Goal: Task Accomplishment & Management: Use online tool/utility

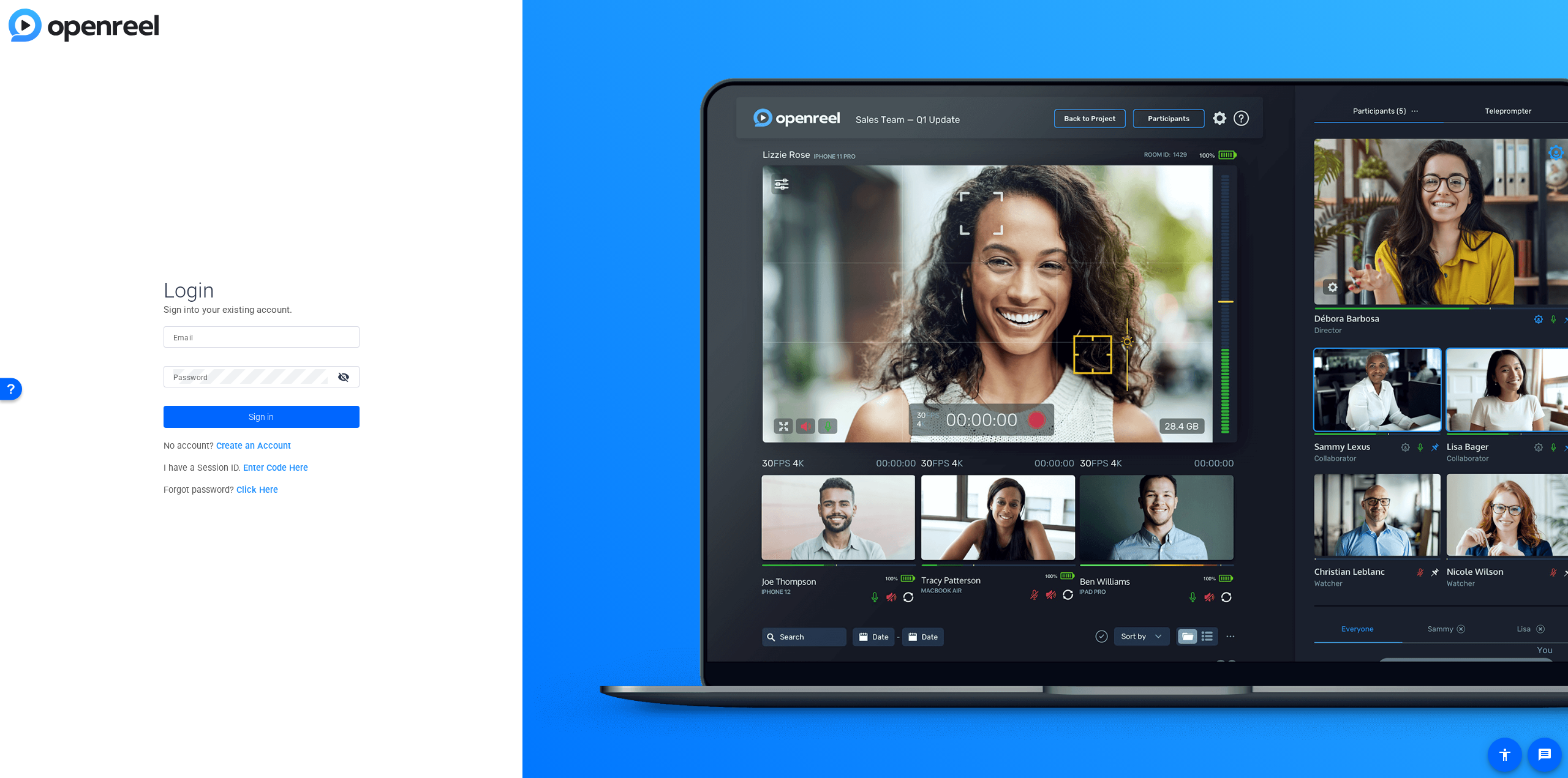
click at [204, 342] on input "Email" at bounding box center [261, 337] width 176 height 15
click at [164, 406] on button "Sign in" at bounding box center [261, 417] width 196 height 22
click at [255, 411] on span "Sign in" at bounding box center [261, 417] width 25 height 31
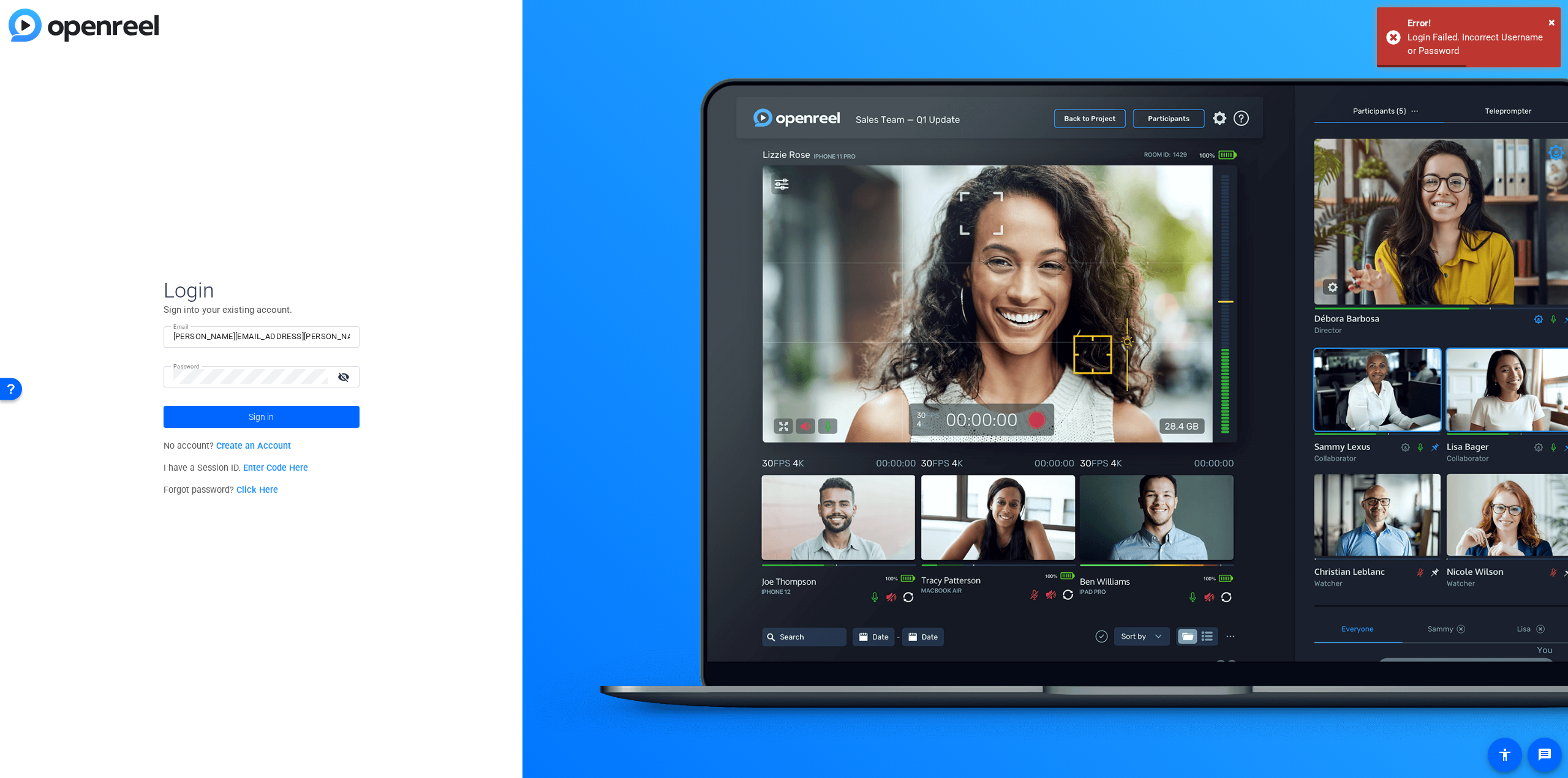
click at [255, 361] on mat-form-field "Email andy.borghesani@gmail.com" at bounding box center [261, 346] width 196 height 40
click at [259, 327] on div "andy.borghesani@gmail.com" at bounding box center [261, 337] width 176 height 22
click at [254, 339] on input "andy.borghesani@gmail.com" at bounding box center [261, 337] width 176 height 15
type input "[PERSON_NAME][EMAIL_ADDRESS][PERSON_NAME][DOMAIN_NAME]"
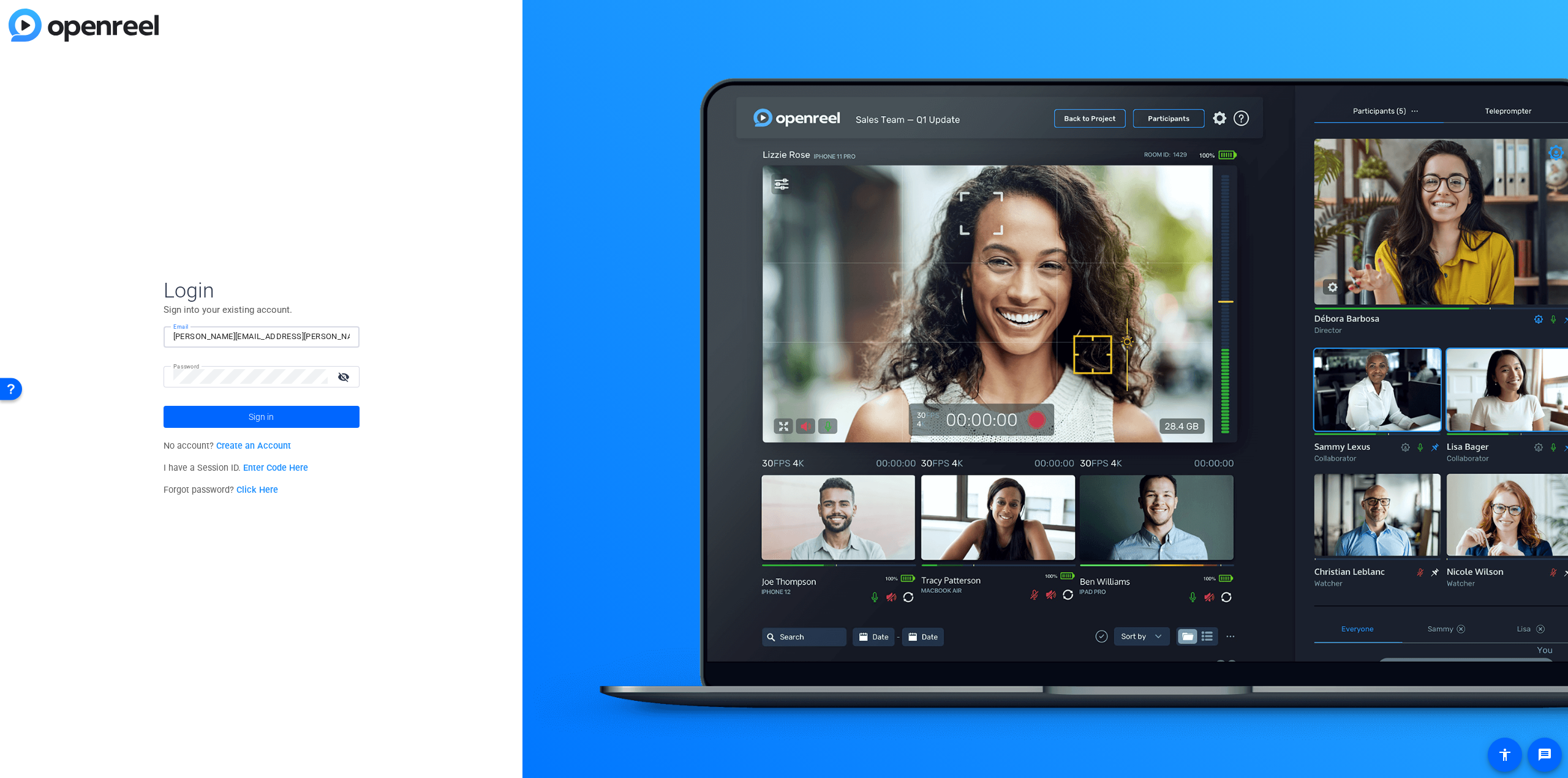
click at [164, 406] on button "Sign in" at bounding box center [261, 417] width 196 height 22
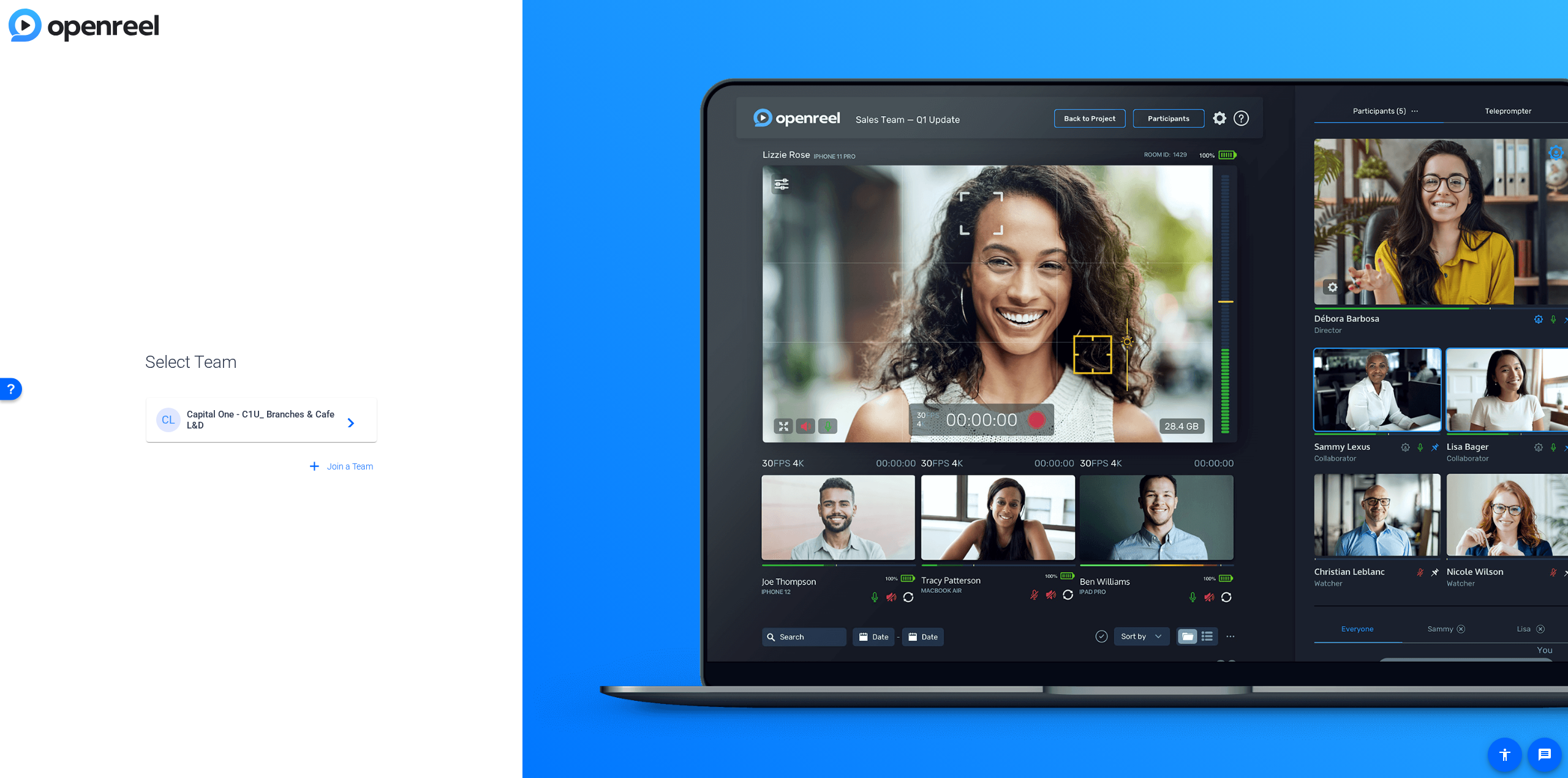
click at [229, 415] on span "Capital One - C1U_ Branches & Cafe L&D" at bounding box center [263, 420] width 153 height 22
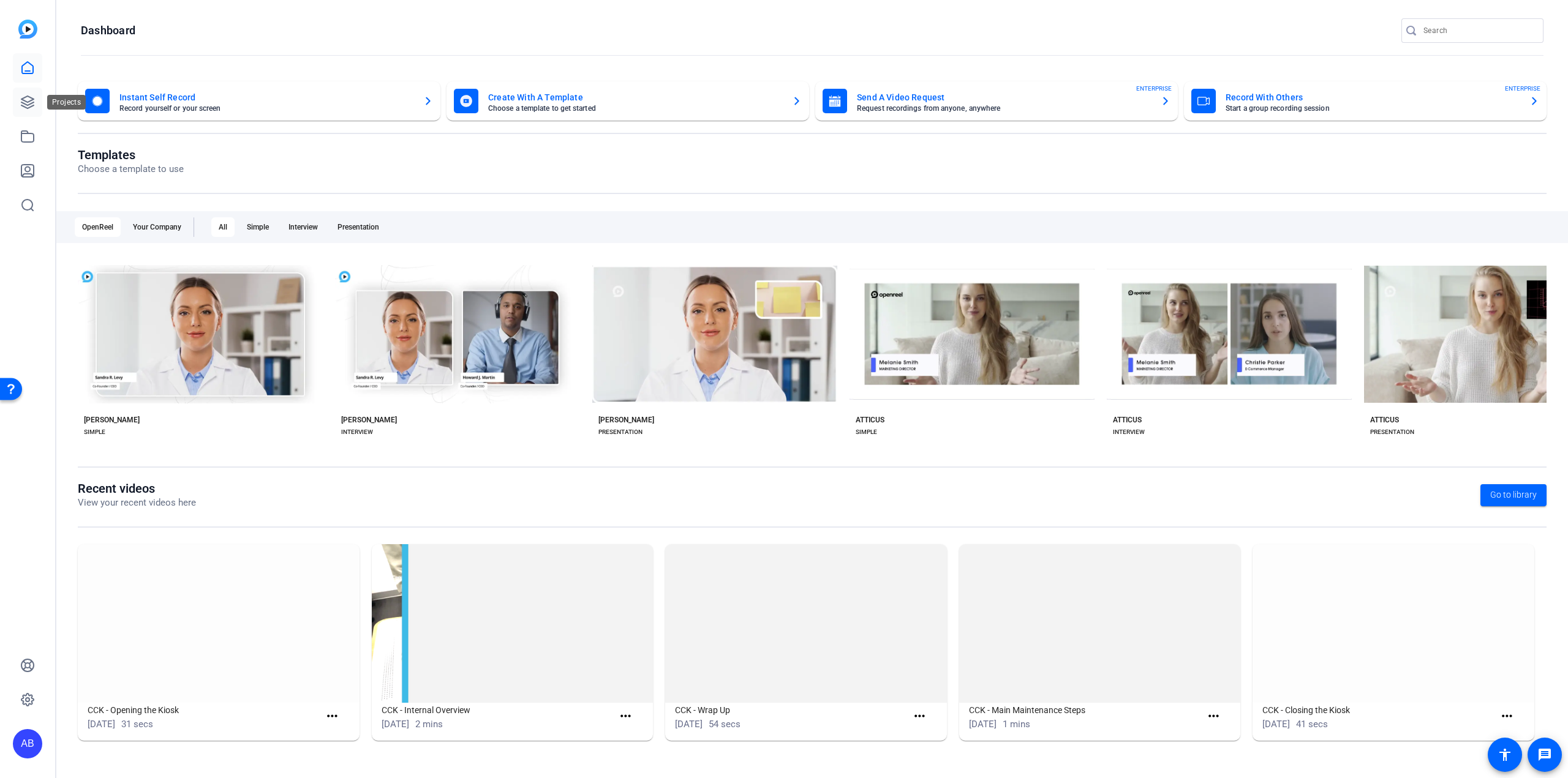
click at [24, 102] on icon at bounding box center [28, 103] width 15 height 15
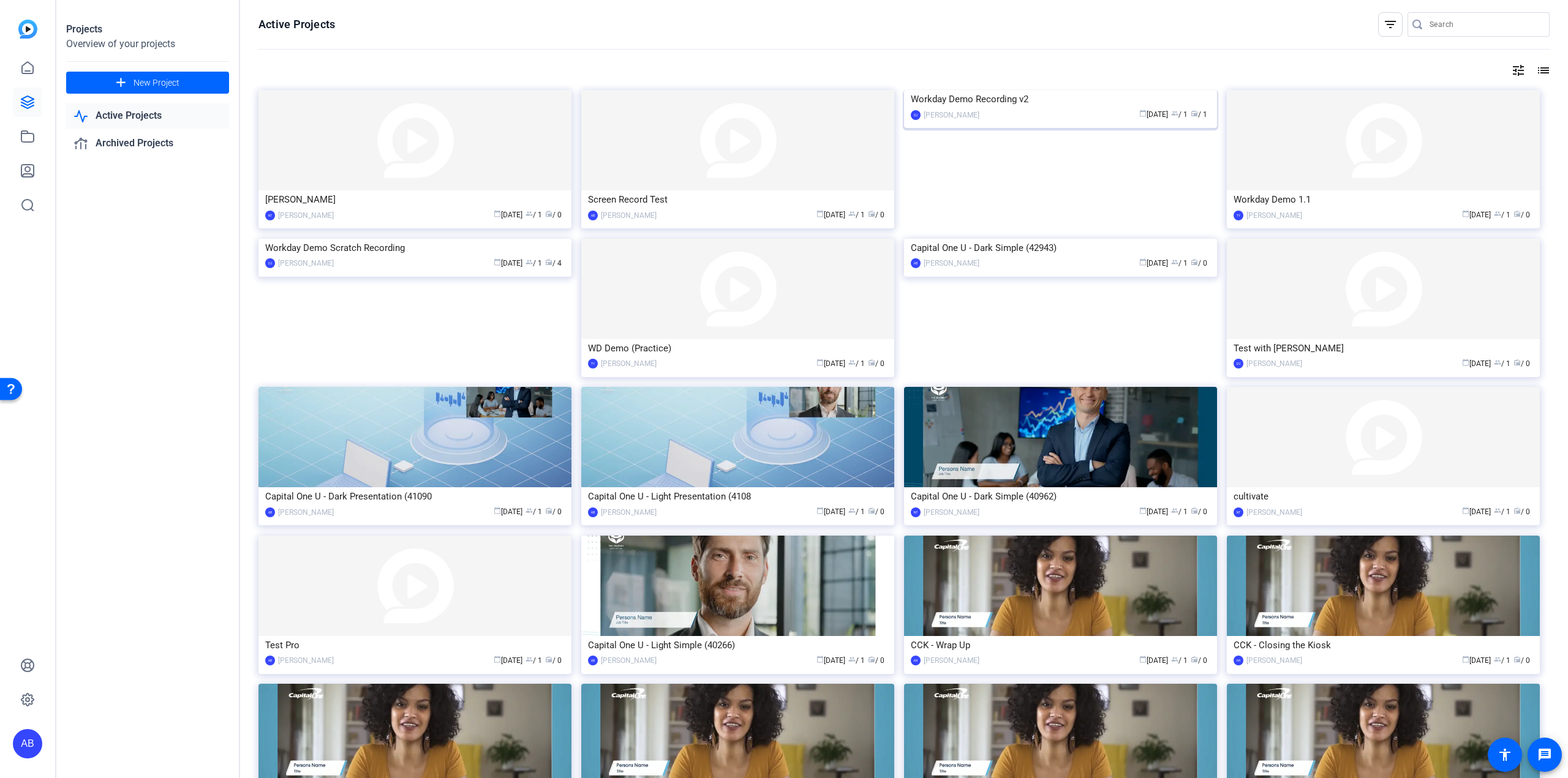
click at [1115, 109] on div "Workday Demo Recording v2" at bounding box center [1060, 99] width 300 height 18
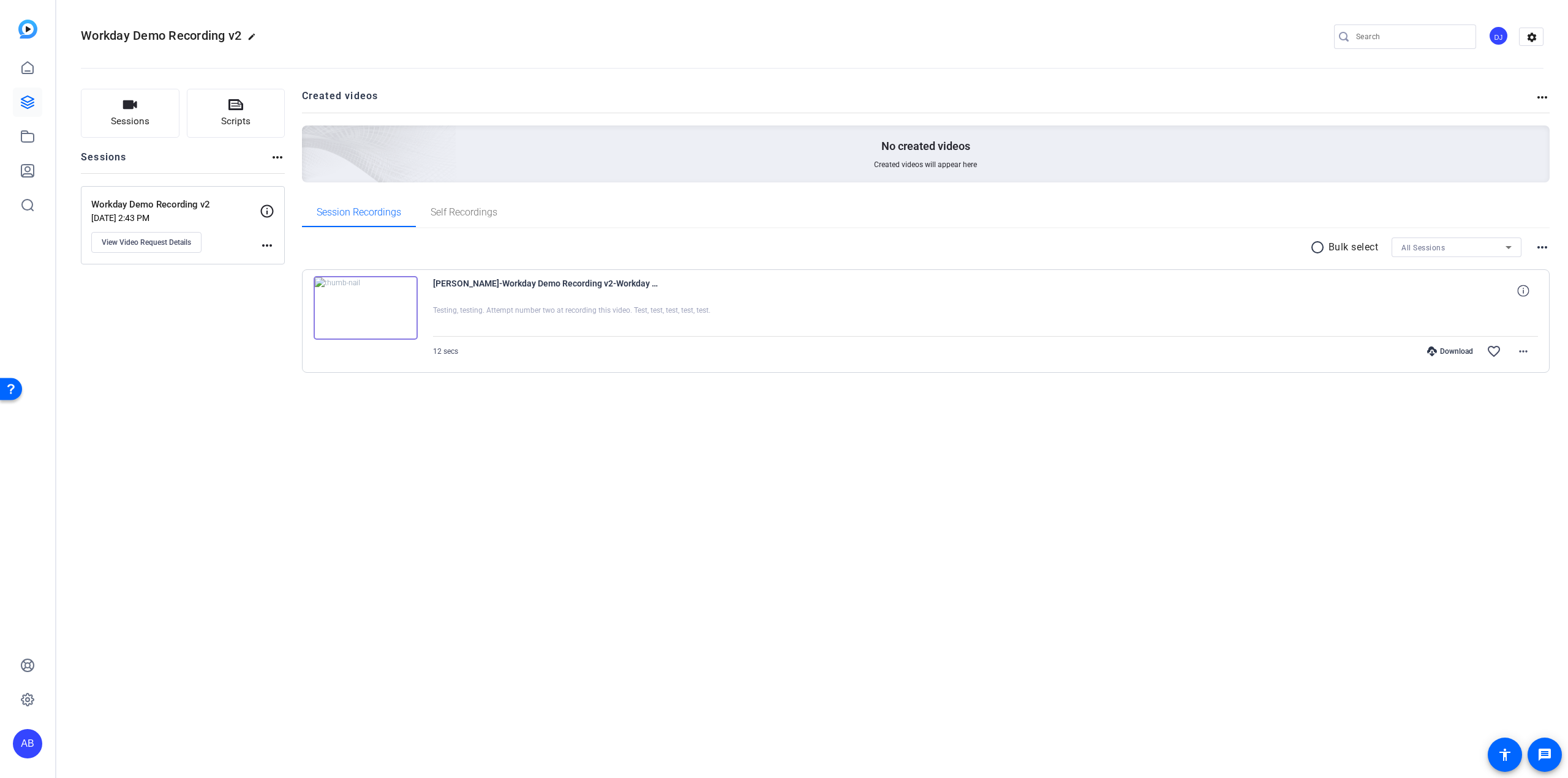
click at [342, 319] on img at bounding box center [366, 308] width 104 height 63
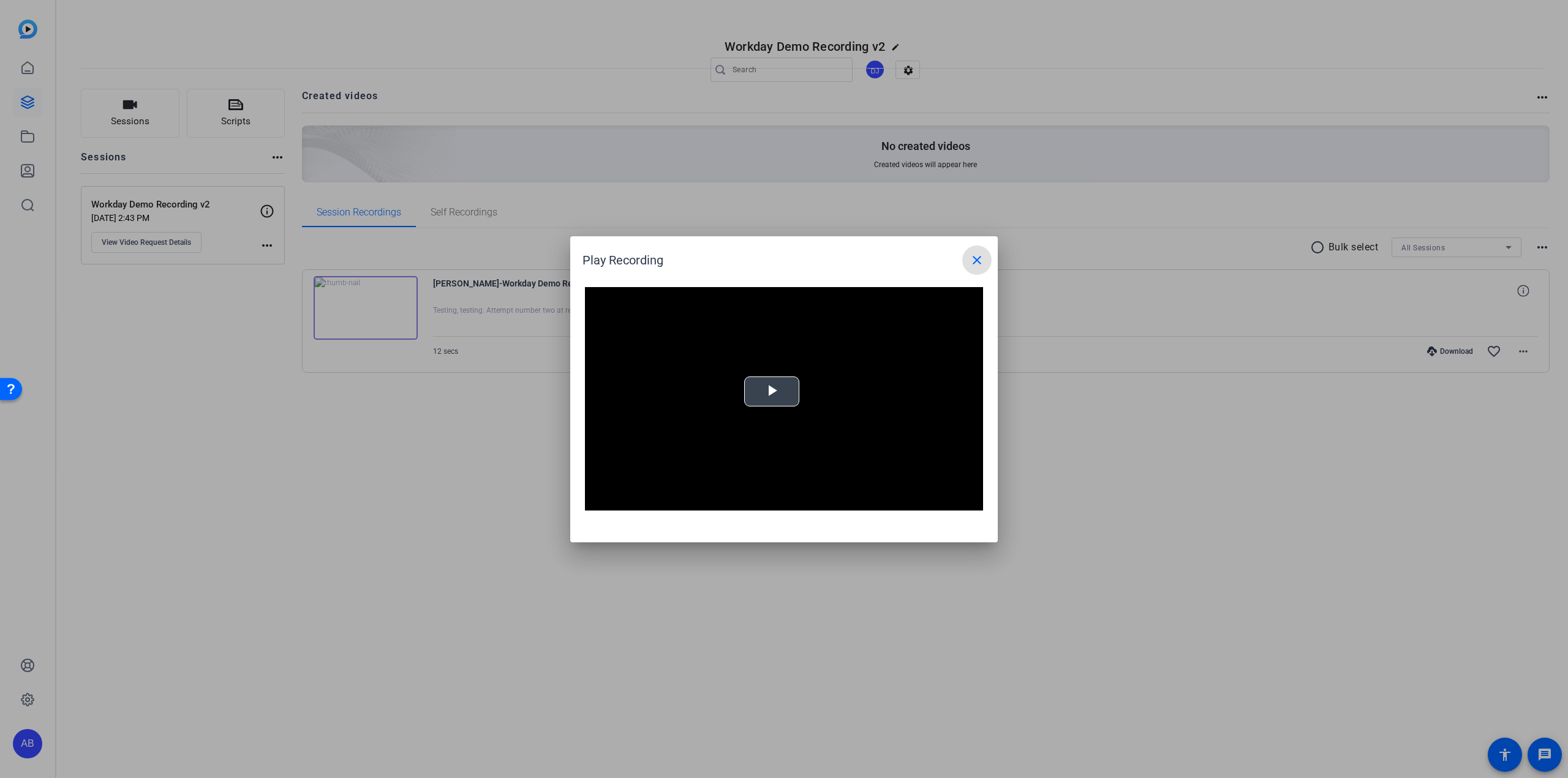
click at [776, 386] on video "Video Player" at bounding box center [783, 399] width 398 height 224
click at [600, 502] on span "Video Player" at bounding box center [596, 502] width 24 height 0
click at [979, 502] on span "Video Player" at bounding box center [970, 502] width 24 height 0
click at [488, 245] on div at bounding box center [784, 389] width 1568 height 778
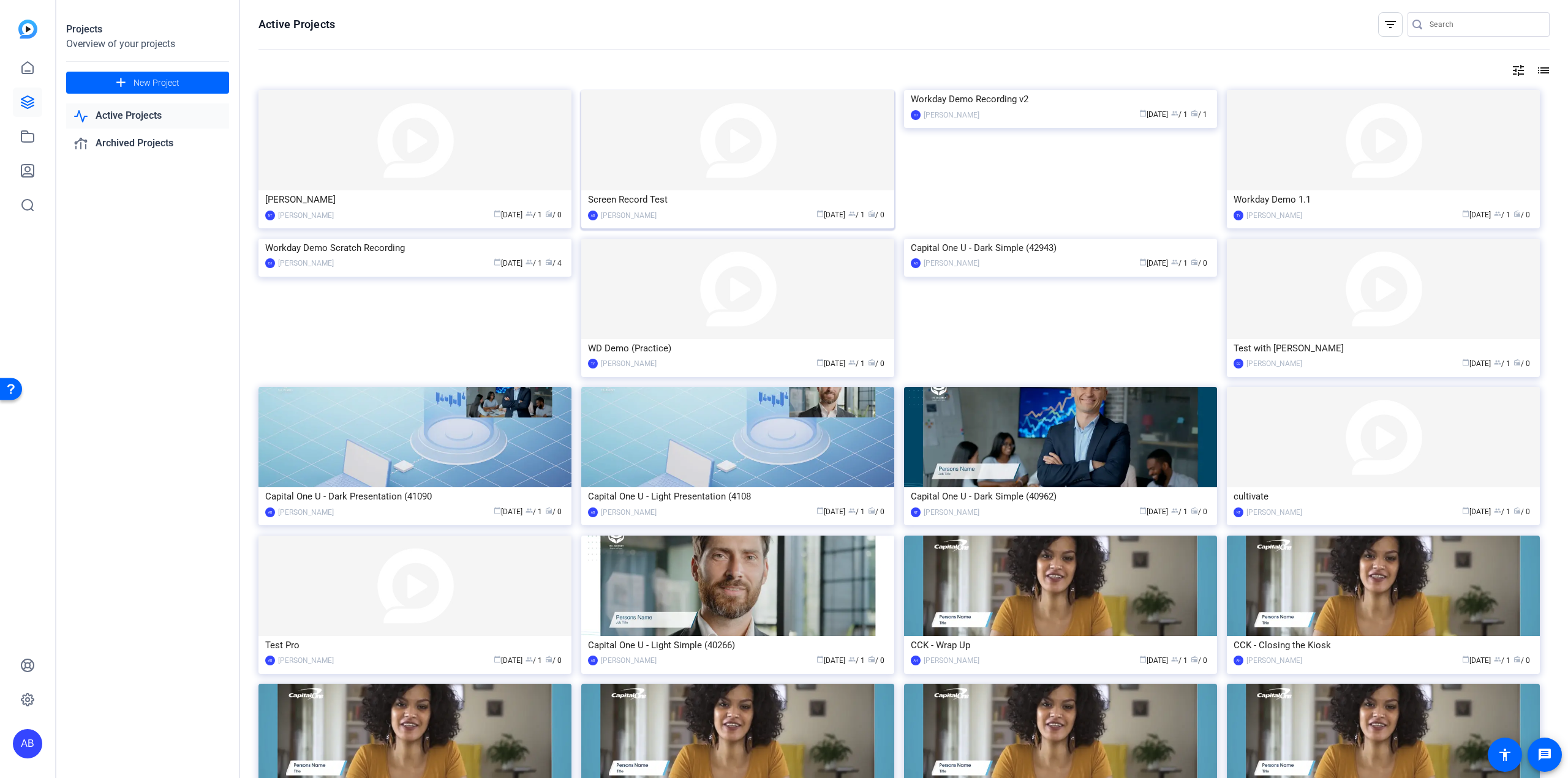
click at [748, 179] on img at bounding box center [737, 140] width 313 height 100
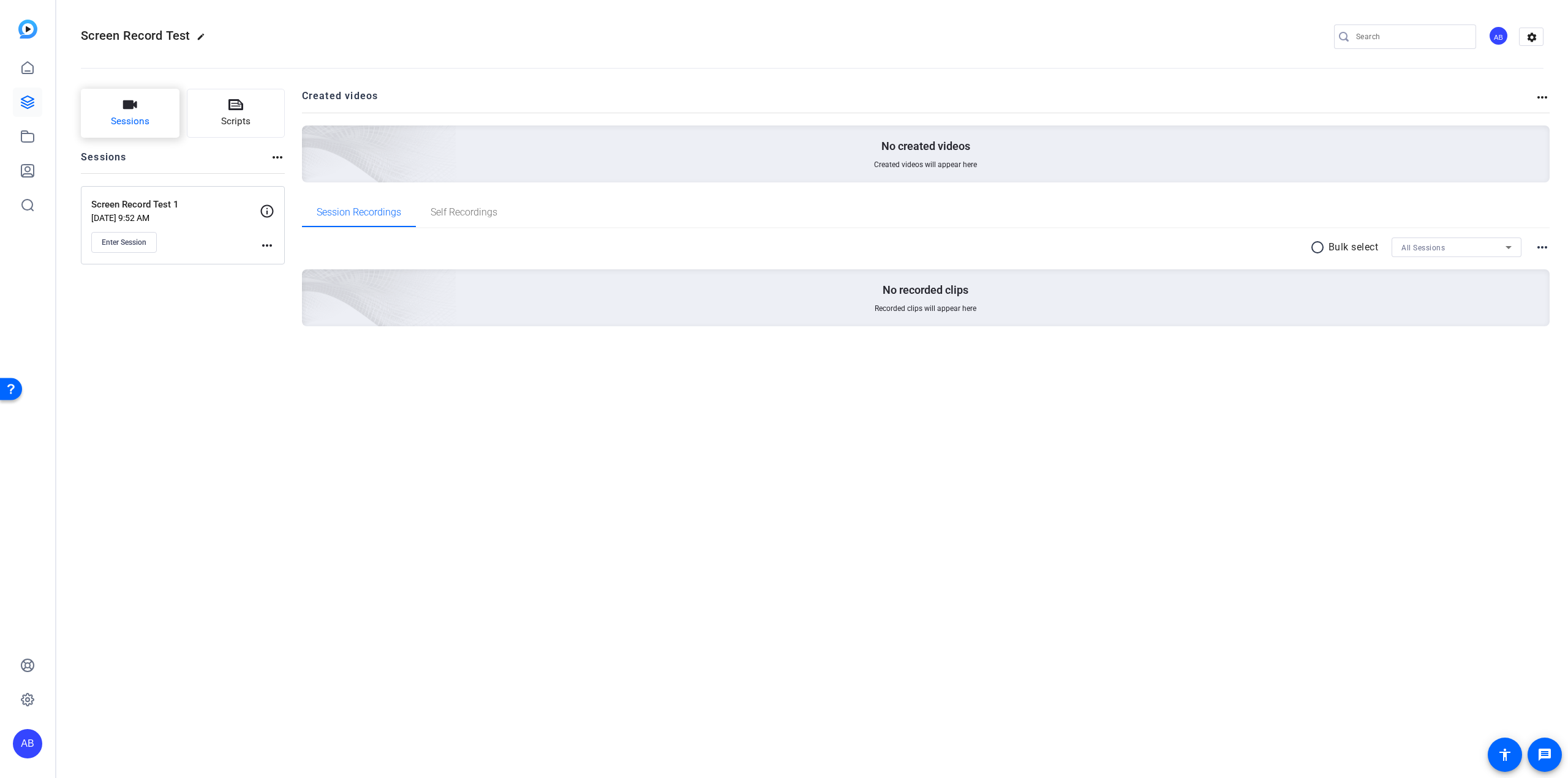
click at [155, 124] on button "Sessions" at bounding box center [130, 113] width 99 height 49
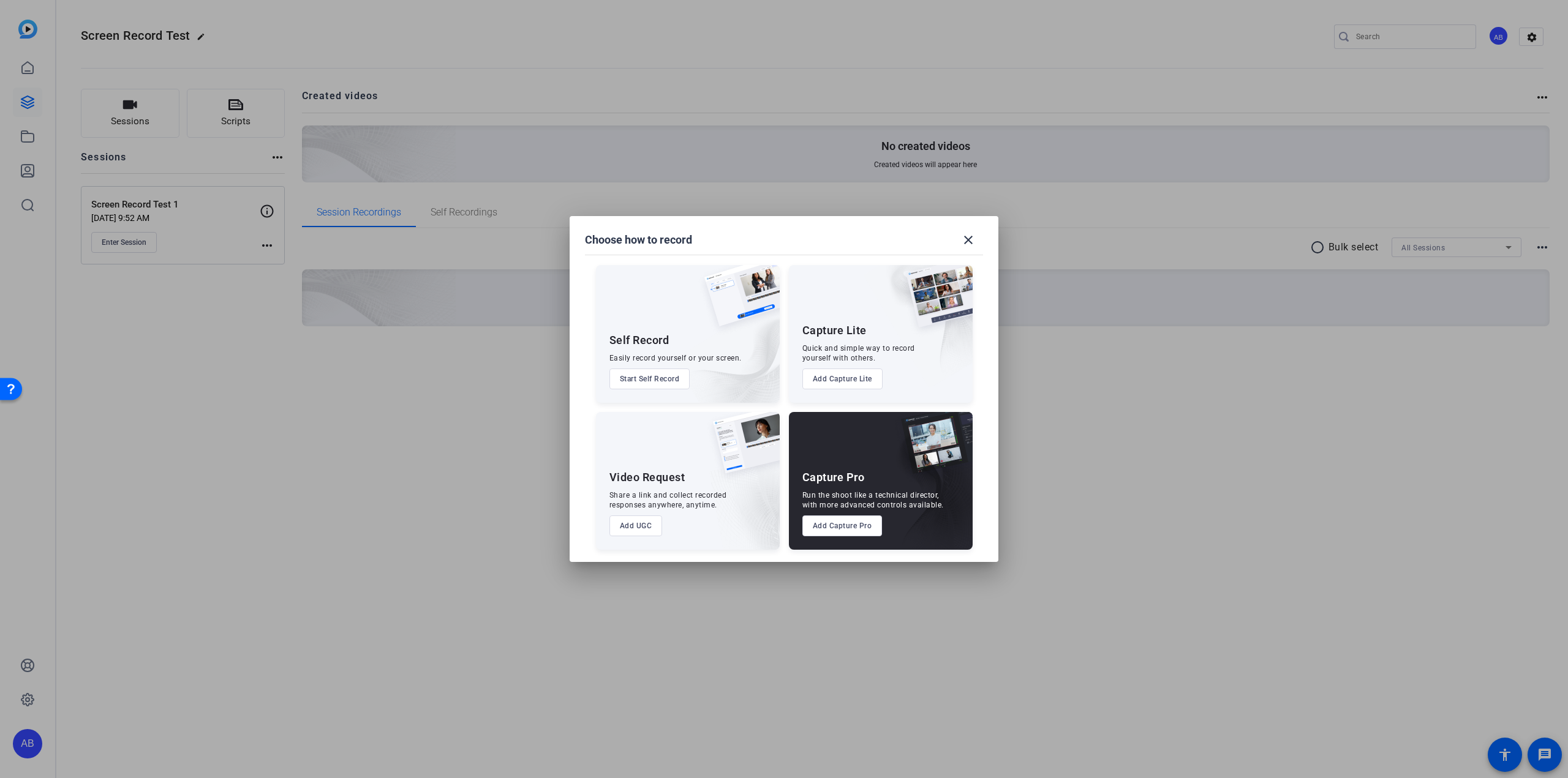
click at [847, 528] on button "Add Capture Pro" at bounding box center [842, 526] width 80 height 21
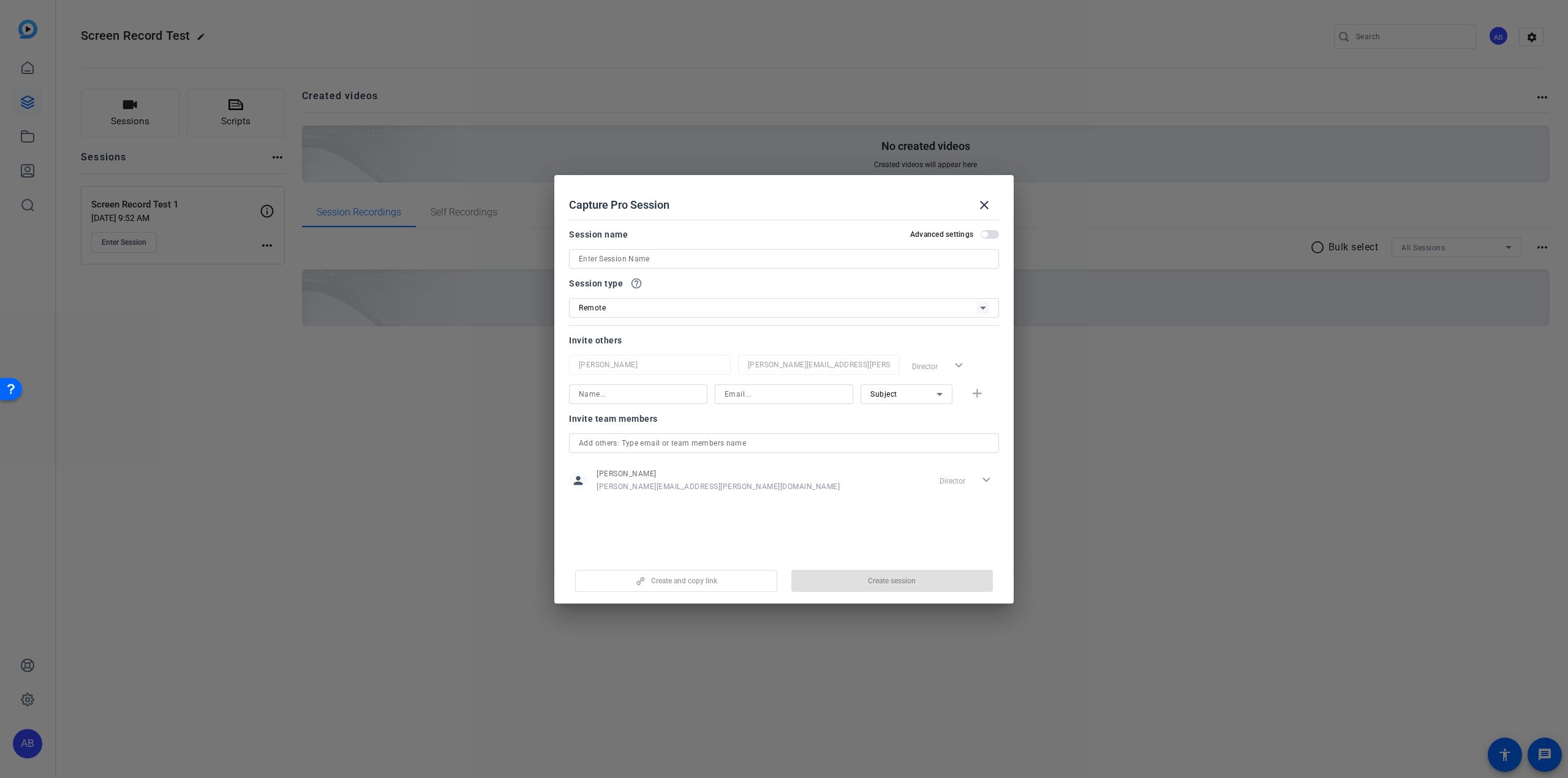
click at [665, 267] on div at bounding box center [783, 259] width 410 height 19
type input "Test"
click at [881, 584] on span "Create session" at bounding box center [891, 581] width 48 height 10
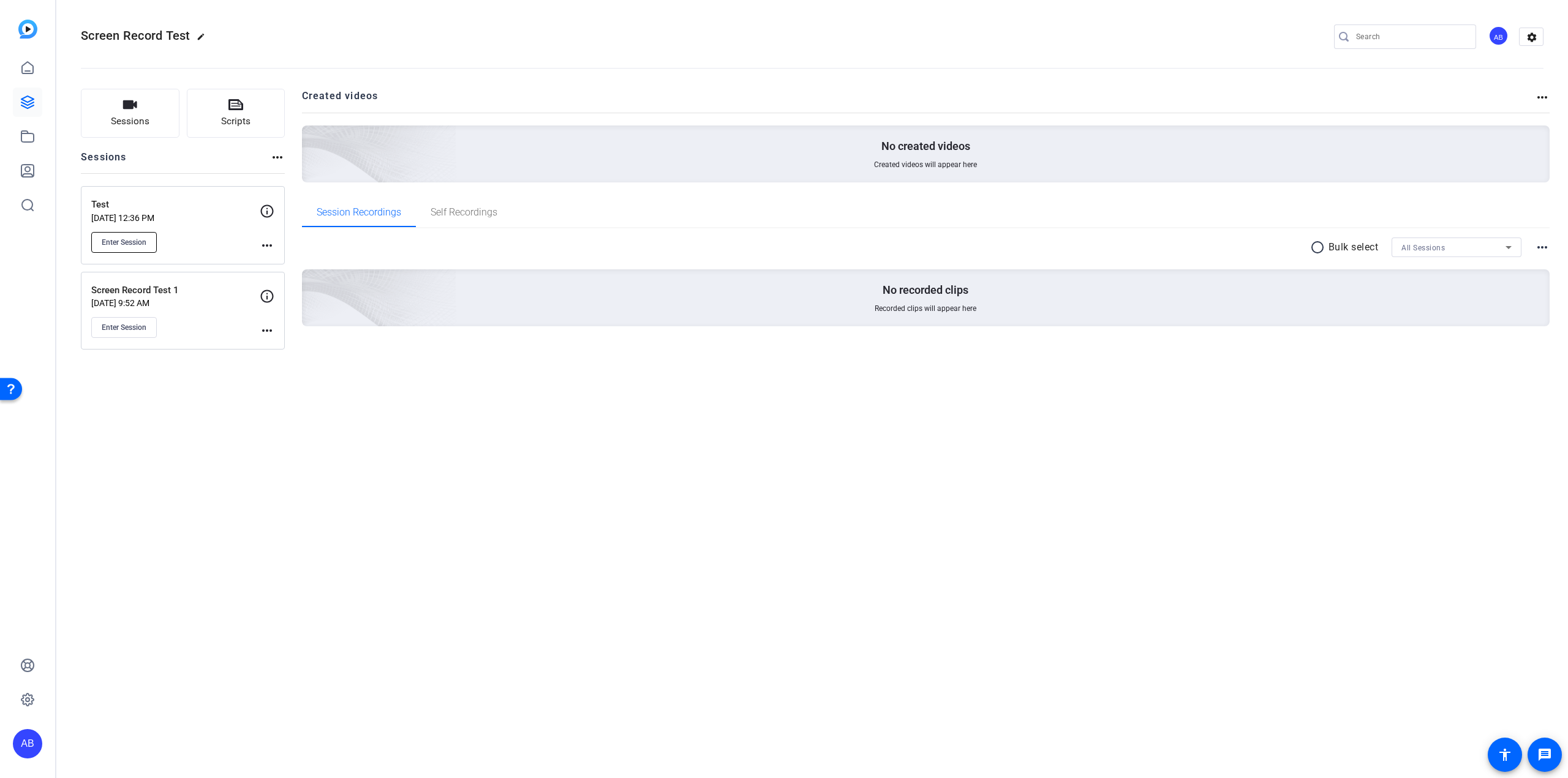
click at [128, 248] on button "Enter Session" at bounding box center [124, 242] width 65 height 21
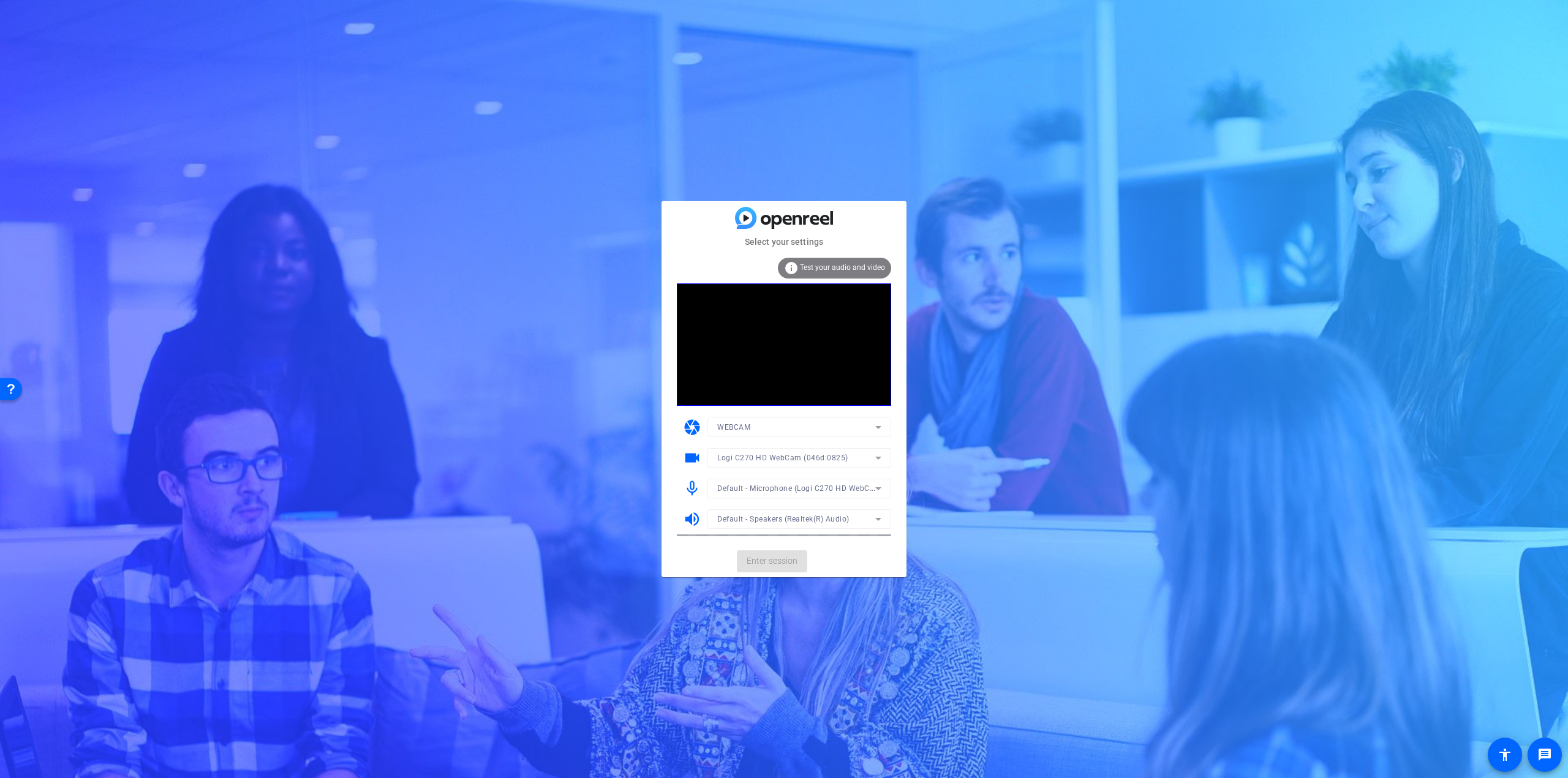
click at [803, 270] on span "Test your audio and video" at bounding box center [842, 267] width 85 height 8
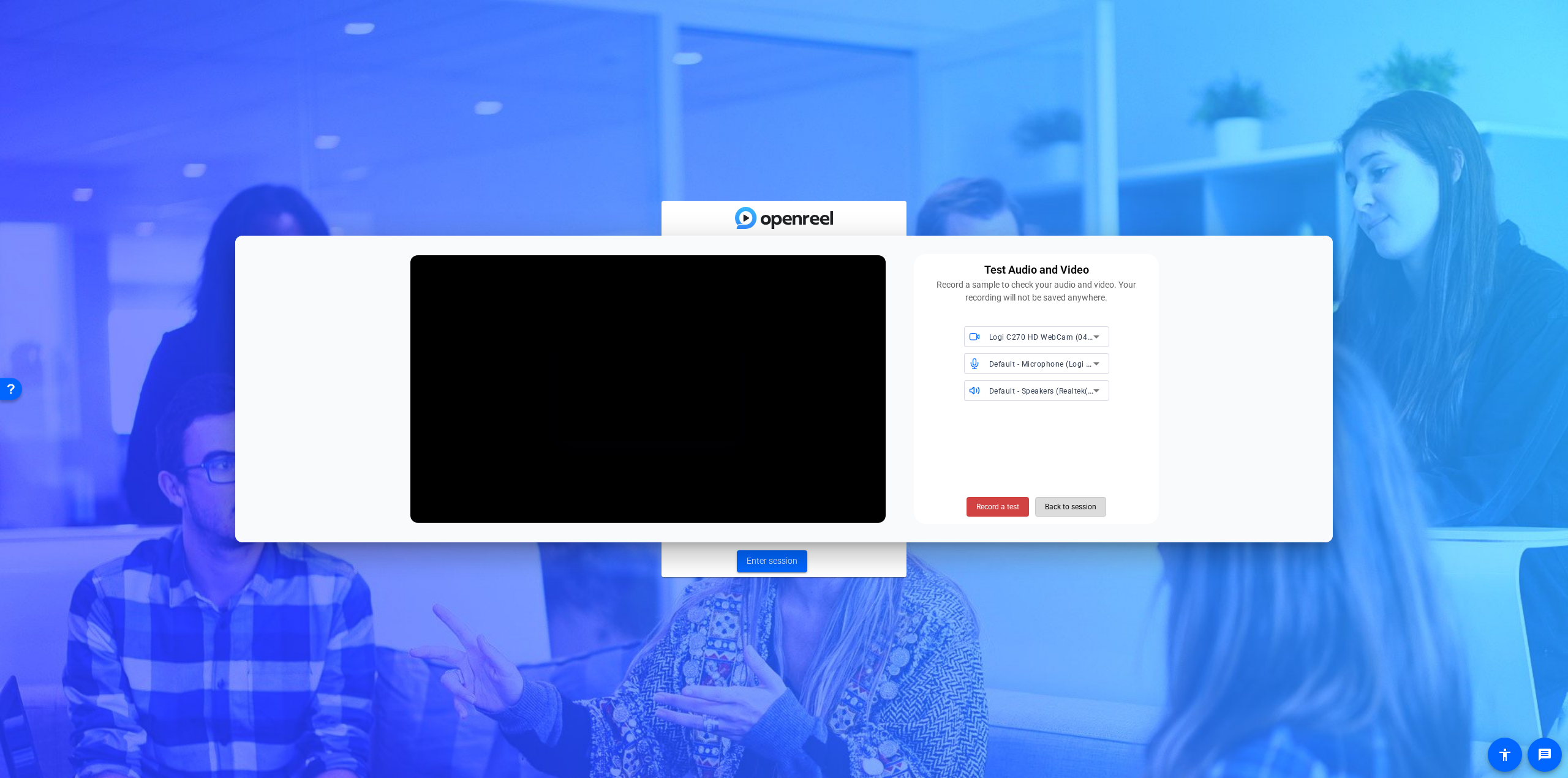
click at [1060, 513] on span "Back to session" at bounding box center [1070, 507] width 52 height 23
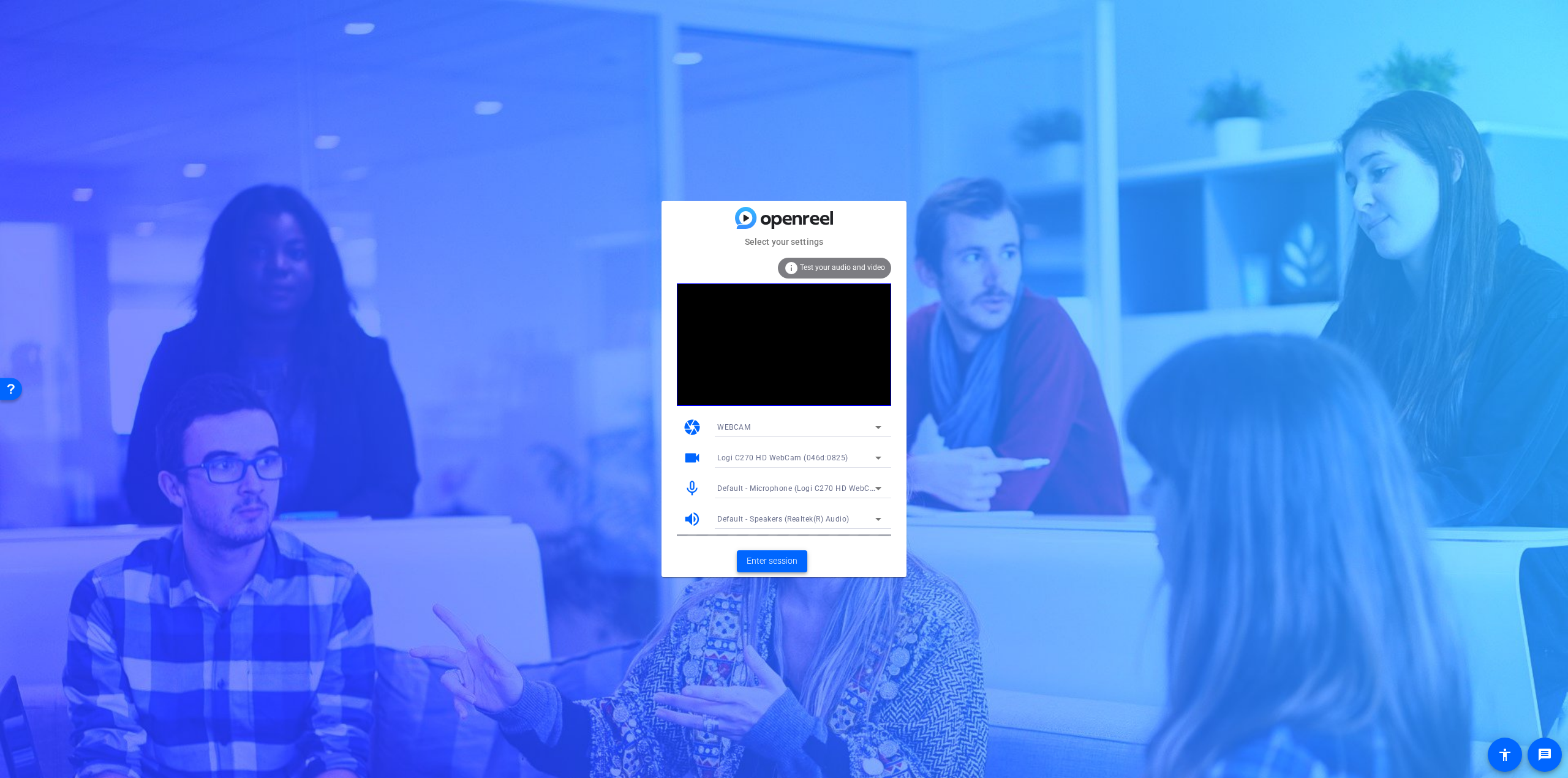
click at [791, 560] on span "Enter session" at bounding box center [771, 561] width 51 height 13
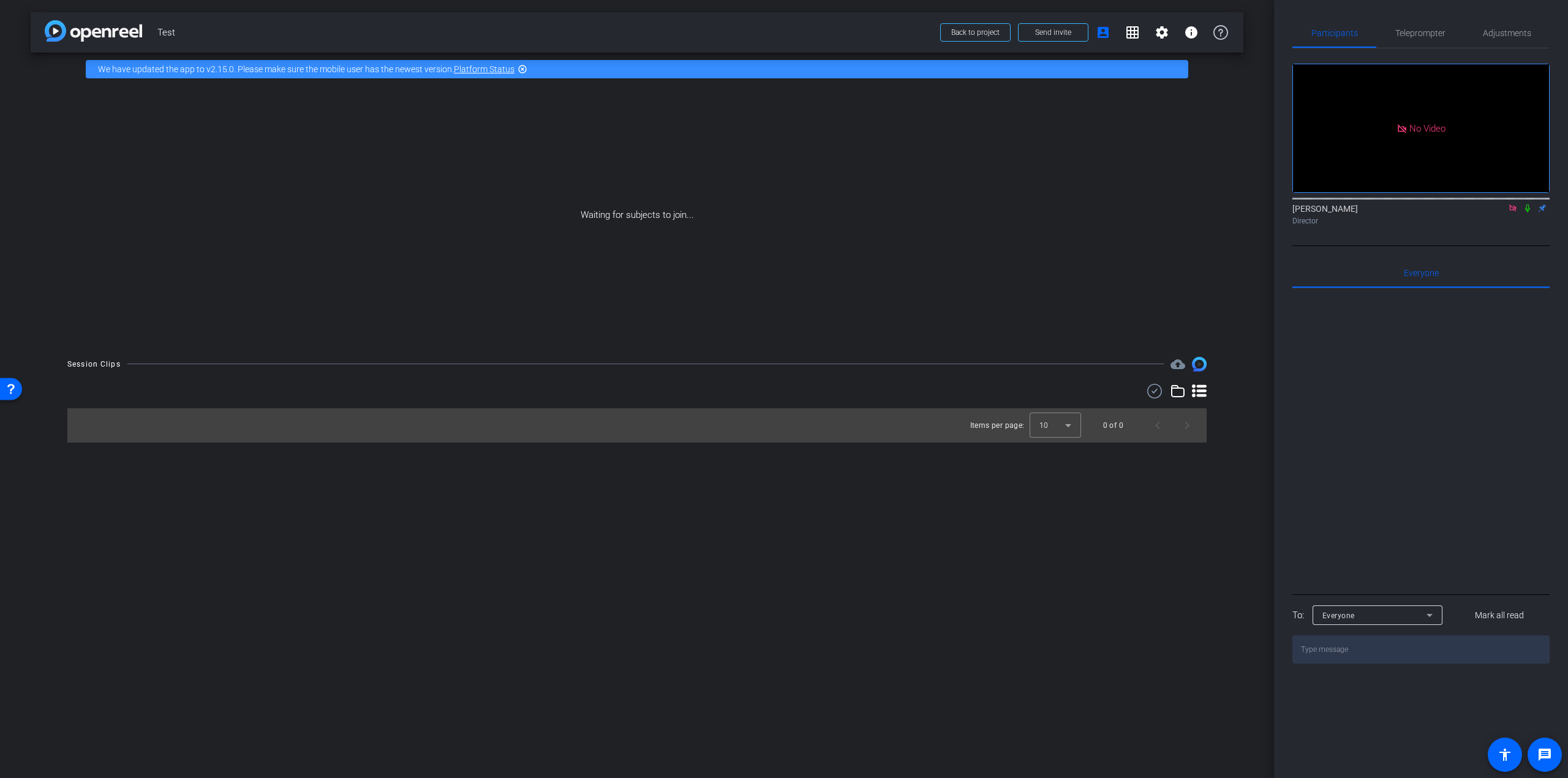
click at [1509, 213] on icon at bounding box center [1513, 208] width 10 height 8
click at [1055, 27] on span at bounding box center [1053, 32] width 69 height 29
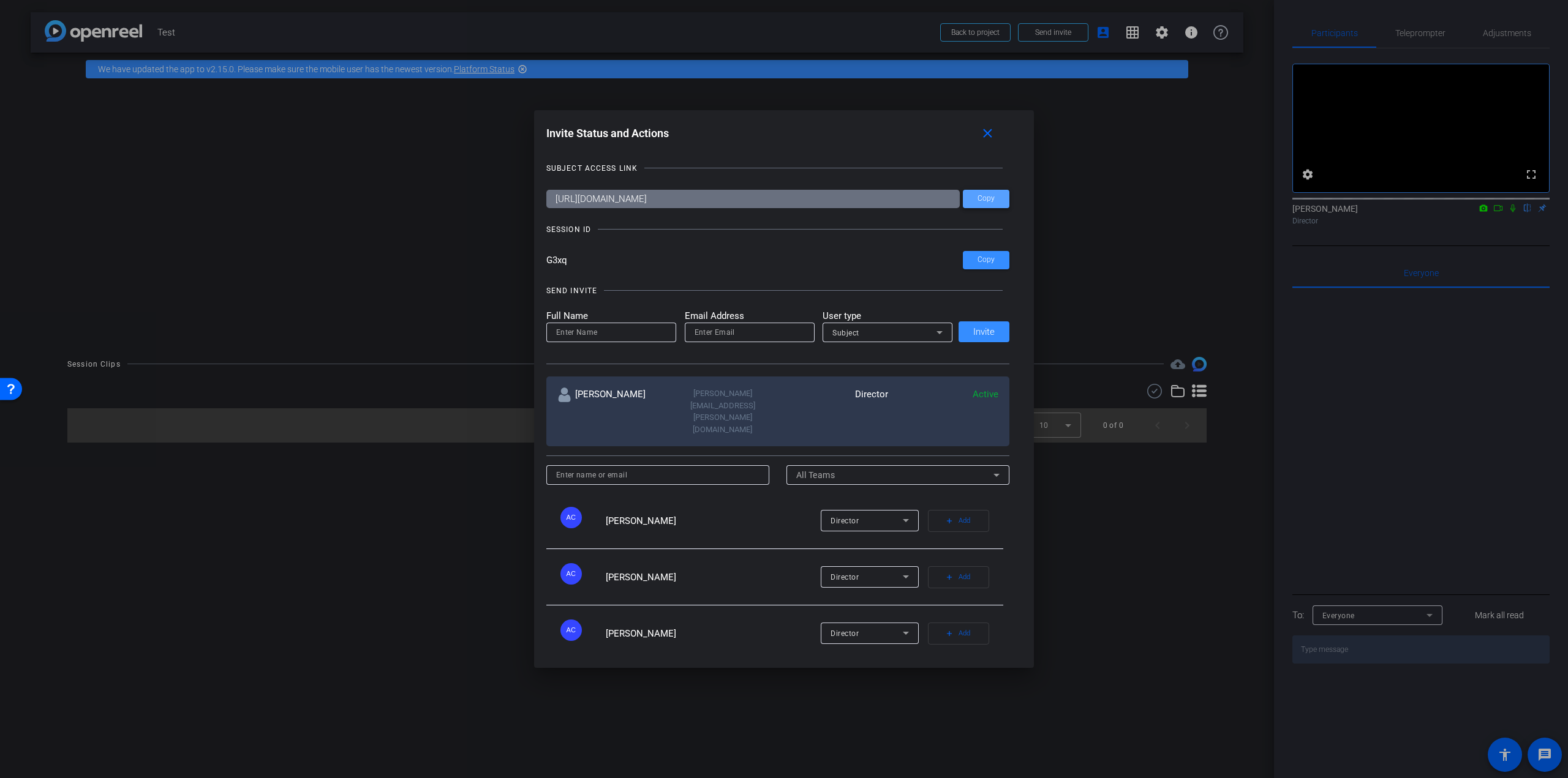
click at [978, 203] on span "Copy" at bounding box center [986, 199] width 18 height 9
click at [989, 129] on mat-icon "close" at bounding box center [988, 134] width 15 height 15
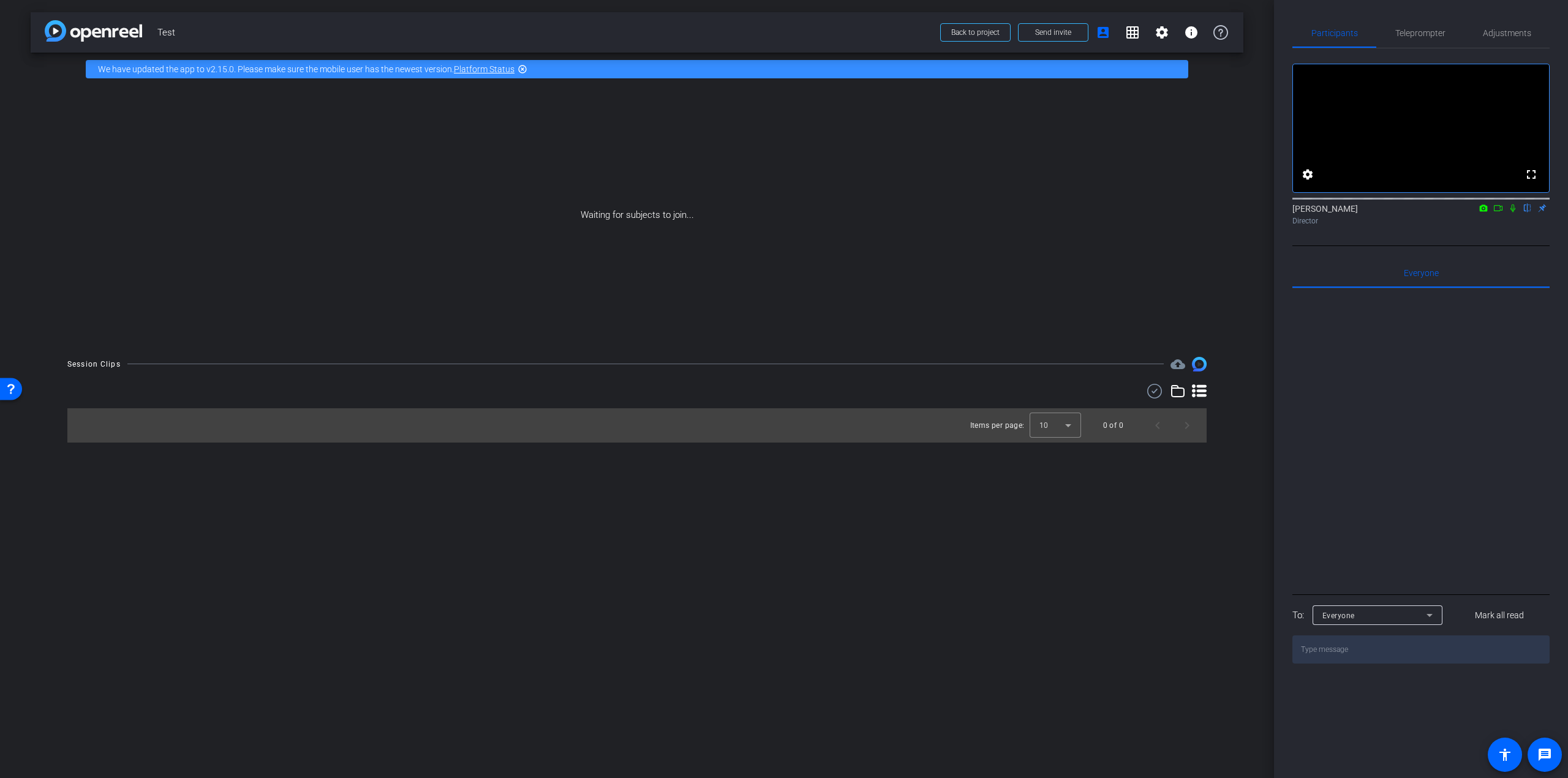
click at [1017, 238] on div "Waiting for subjects to join..." at bounding box center [637, 215] width 1212 height 259
click at [944, 31] on span at bounding box center [975, 32] width 69 height 29
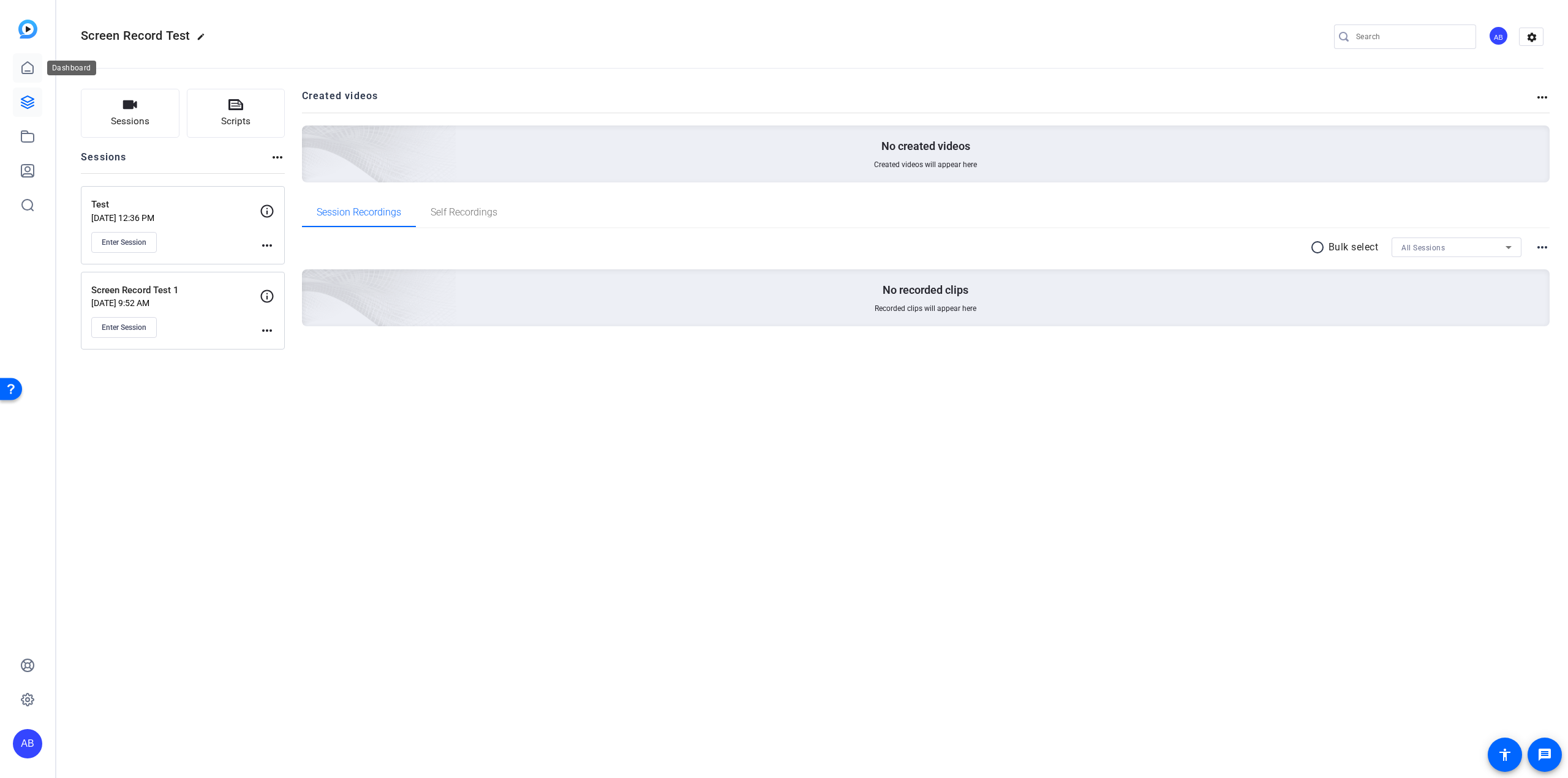
click at [23, 75] on link at bounding box center [27, 68] width 29 height 29
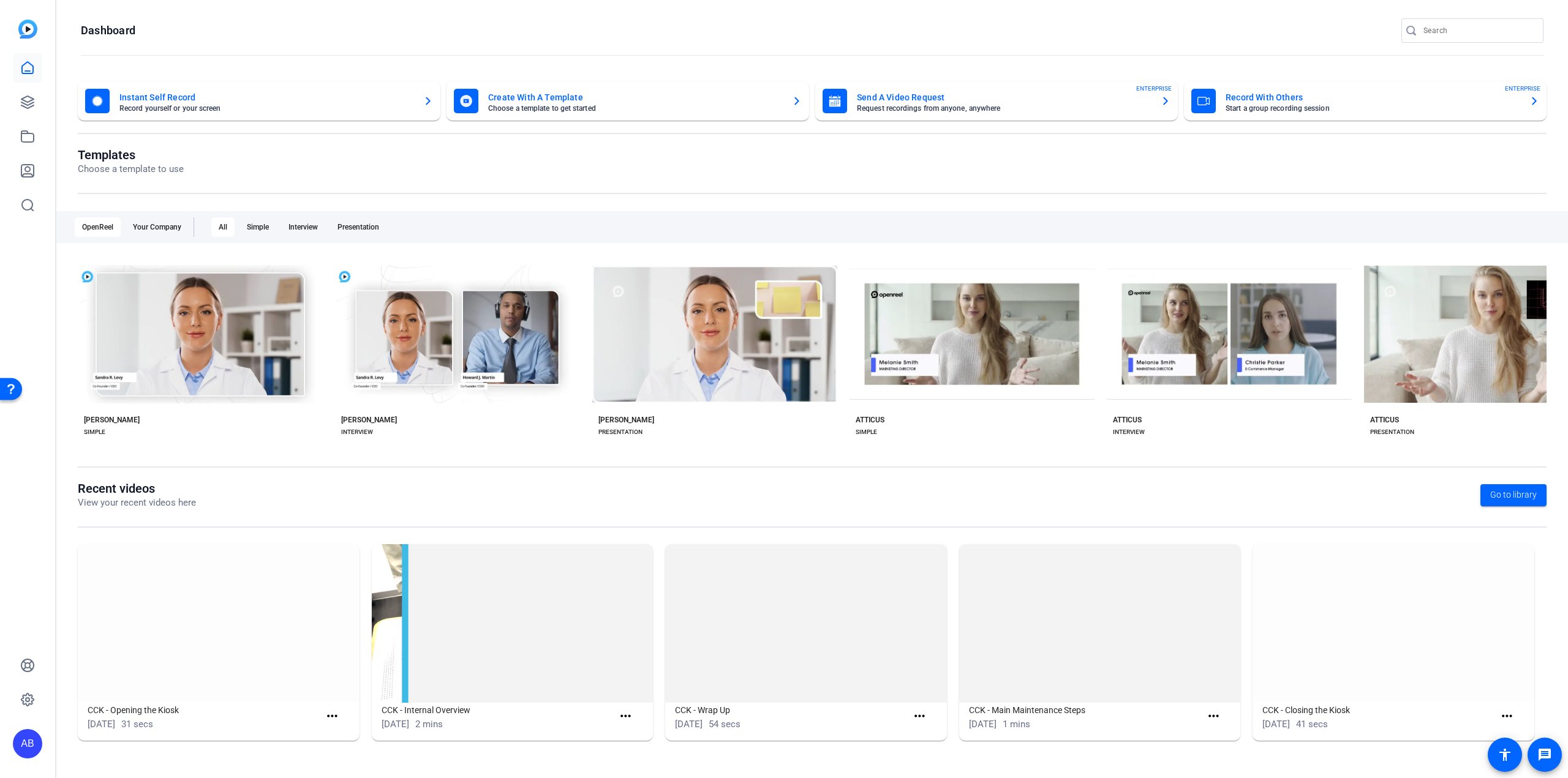
click at [178, 98] on mat-card-title "Instant Self Record" at bounding box center [266, 98] width 294 height 15
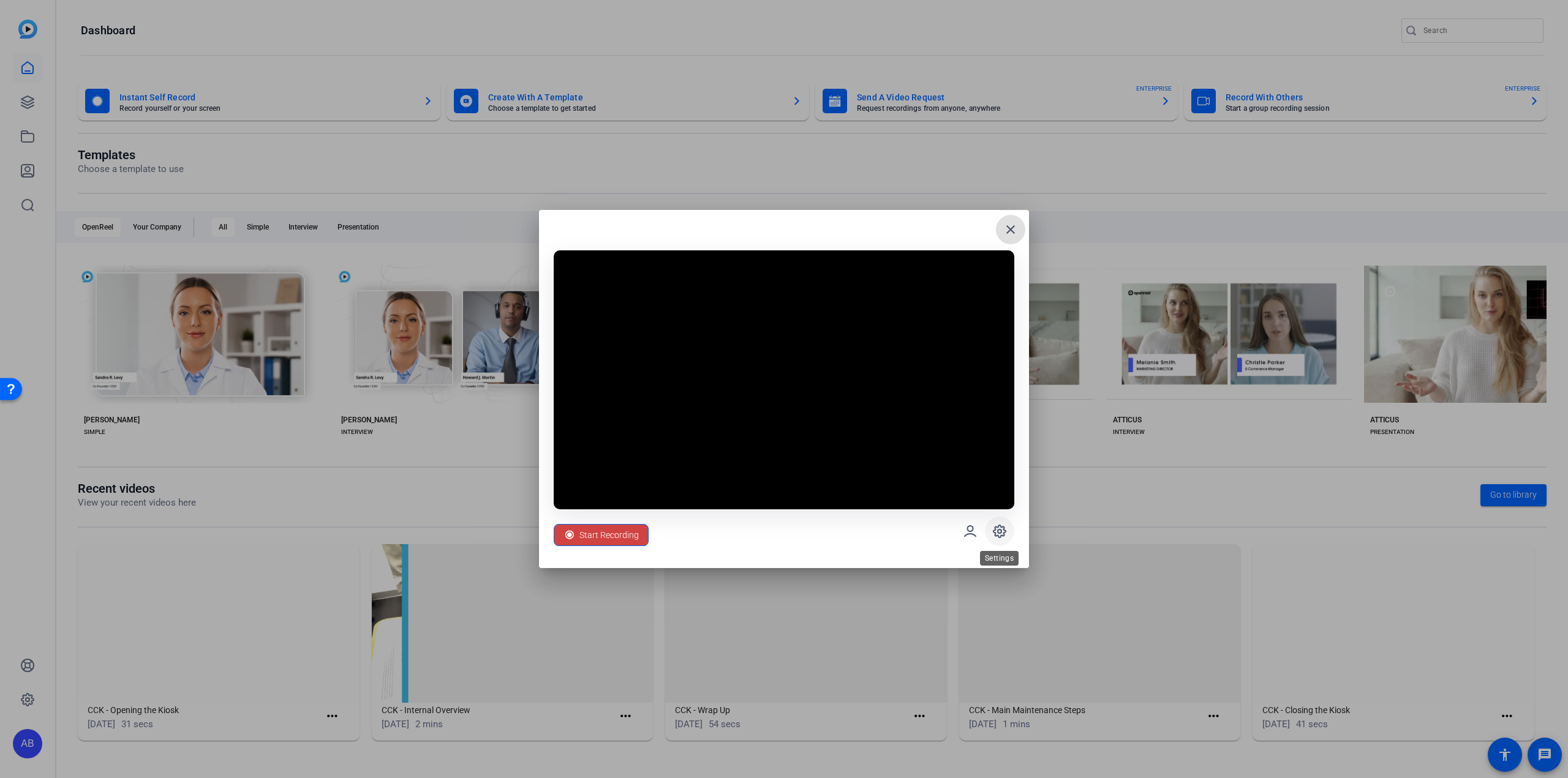
click at [1006, 527] on icon at bounding box center [999, 532] width 15 height 15
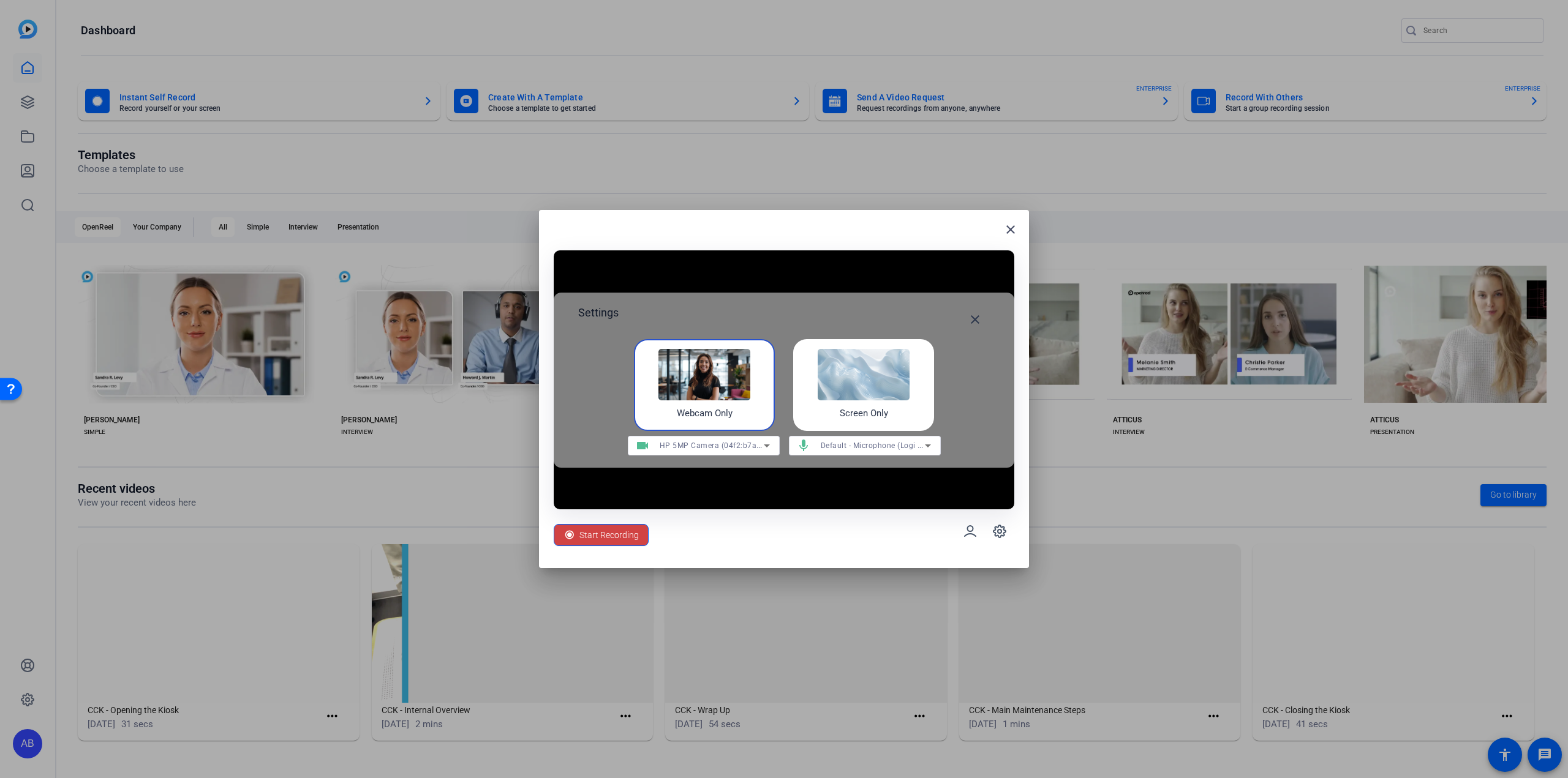
click at [701, 445] on span "HP 5MP Camera (04f2:b7a8)" at bounding box center [711, 445] width 104 height 10
click at [706, 470] on span "Logi C270 HD WebCam (046d:0825)" at bounding box center [702, 471] width 129 height 15
click at [846, 290] on video at bounding box center [784, 380] width 461 height 259
click at [860, 403] on div "Screen Only" at bounding box center [863, 385] width 141 height 92
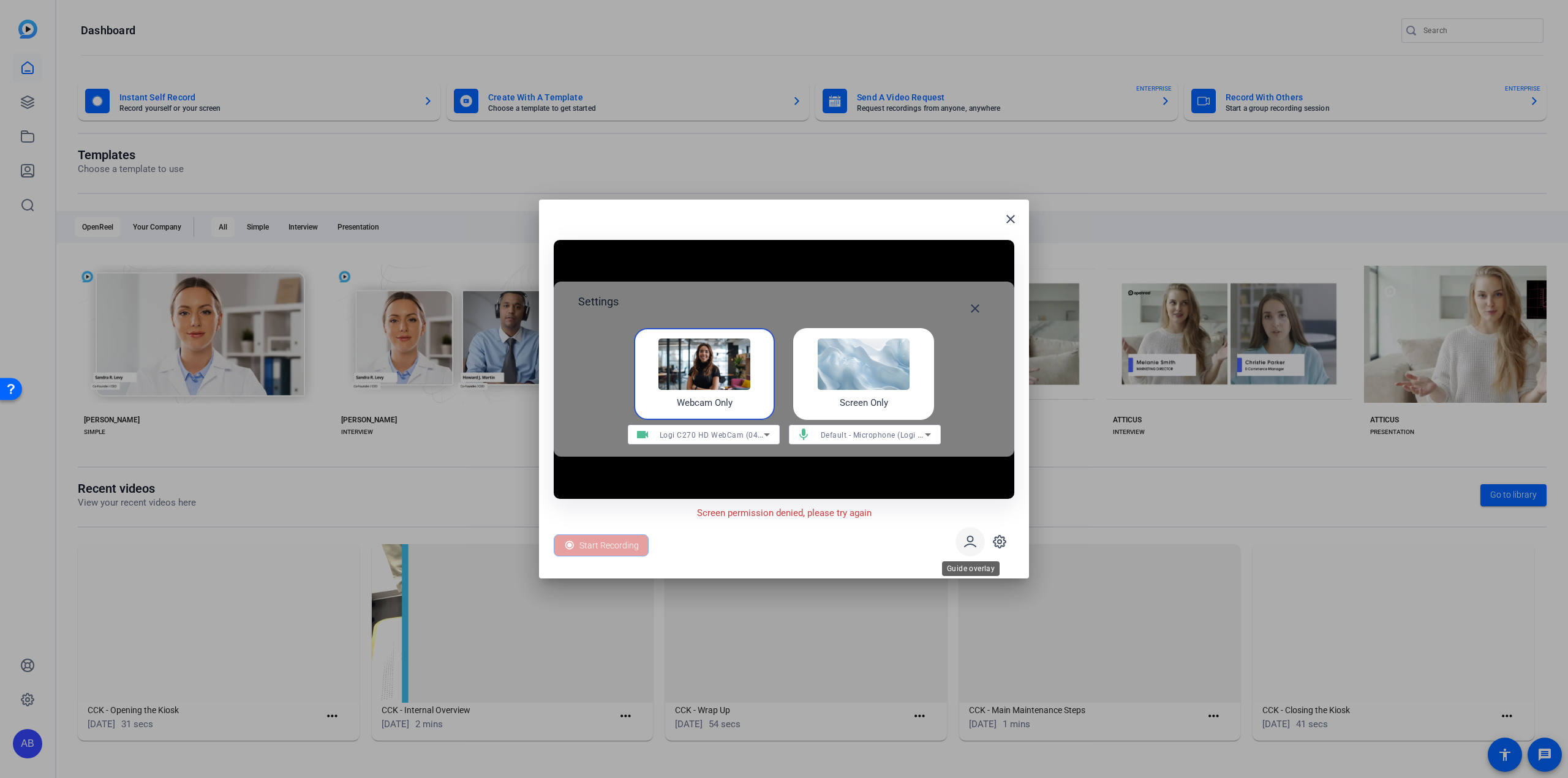
click at [979, 542] on span at bounding box center [969, 542] width 29 height 29
click at [690, 379] on img at bounding box center [704, 365] width 92 height 52
click at [922, 282] on div "Settings close Webcam Only Screen Only videocam Logi C270 HD WebCam (046d:0825)…" at bounding box center [784, 369] width 461 height 175
click at [974, 309] on mat-icon "close" at bounding box center [975, 309] width 15 height 15
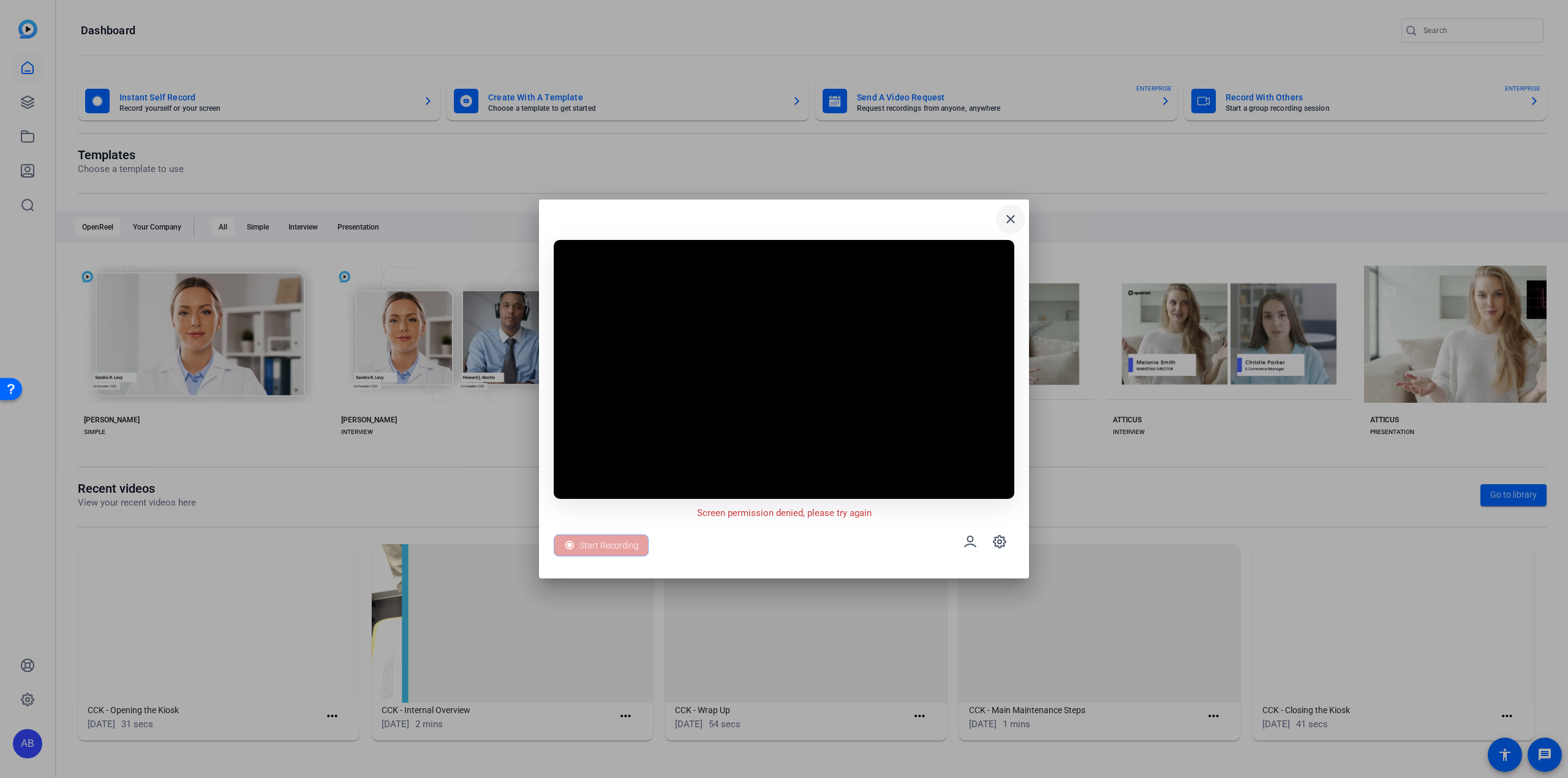
click at [1014, 221] on mat-icon "close" at bounding box center [1010, 220] width 15 height 15
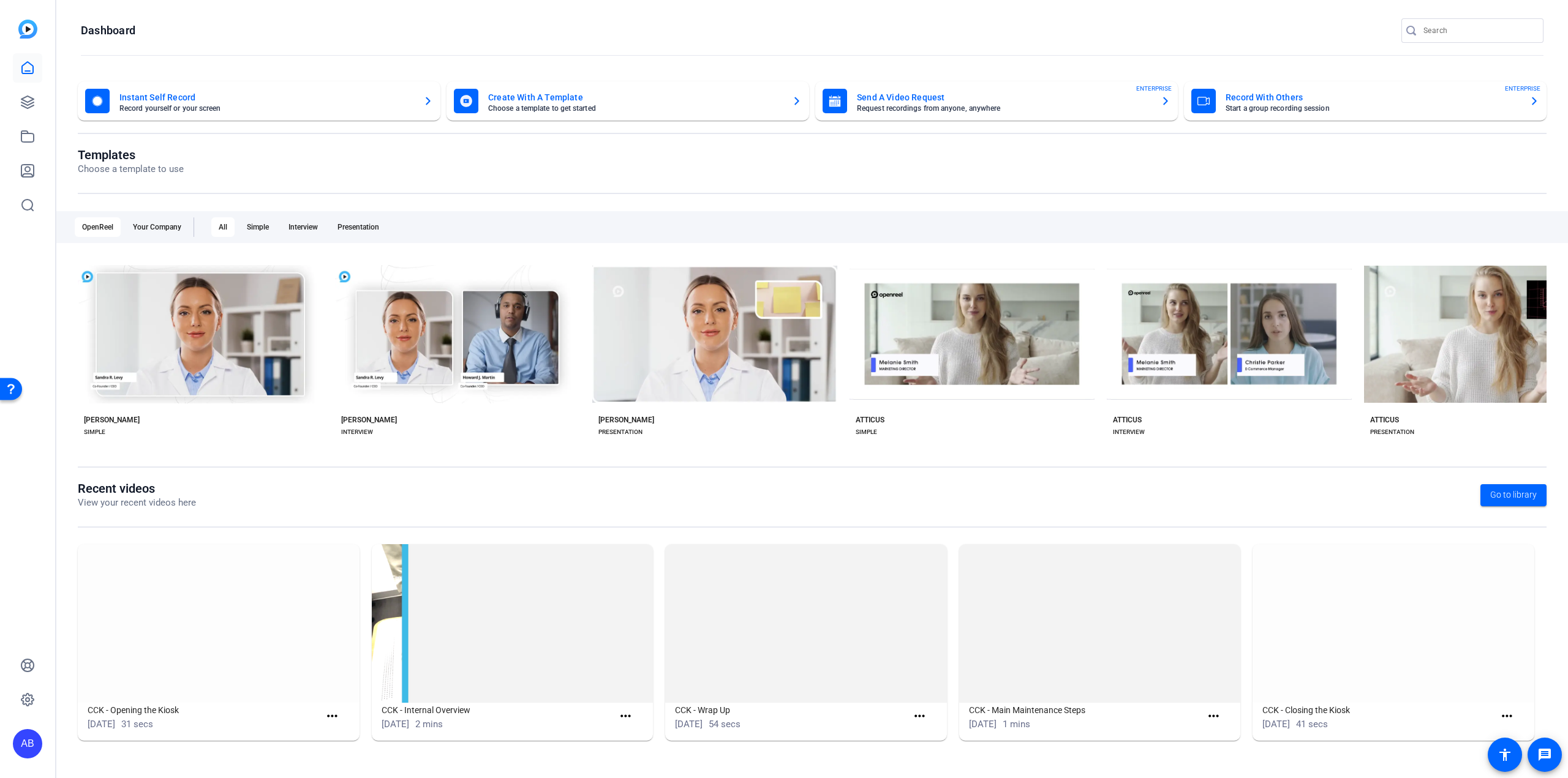
click at [220, 98] on mat-card-title "Instant Self Record" at bounding box center [266, 98] width 294 height 15
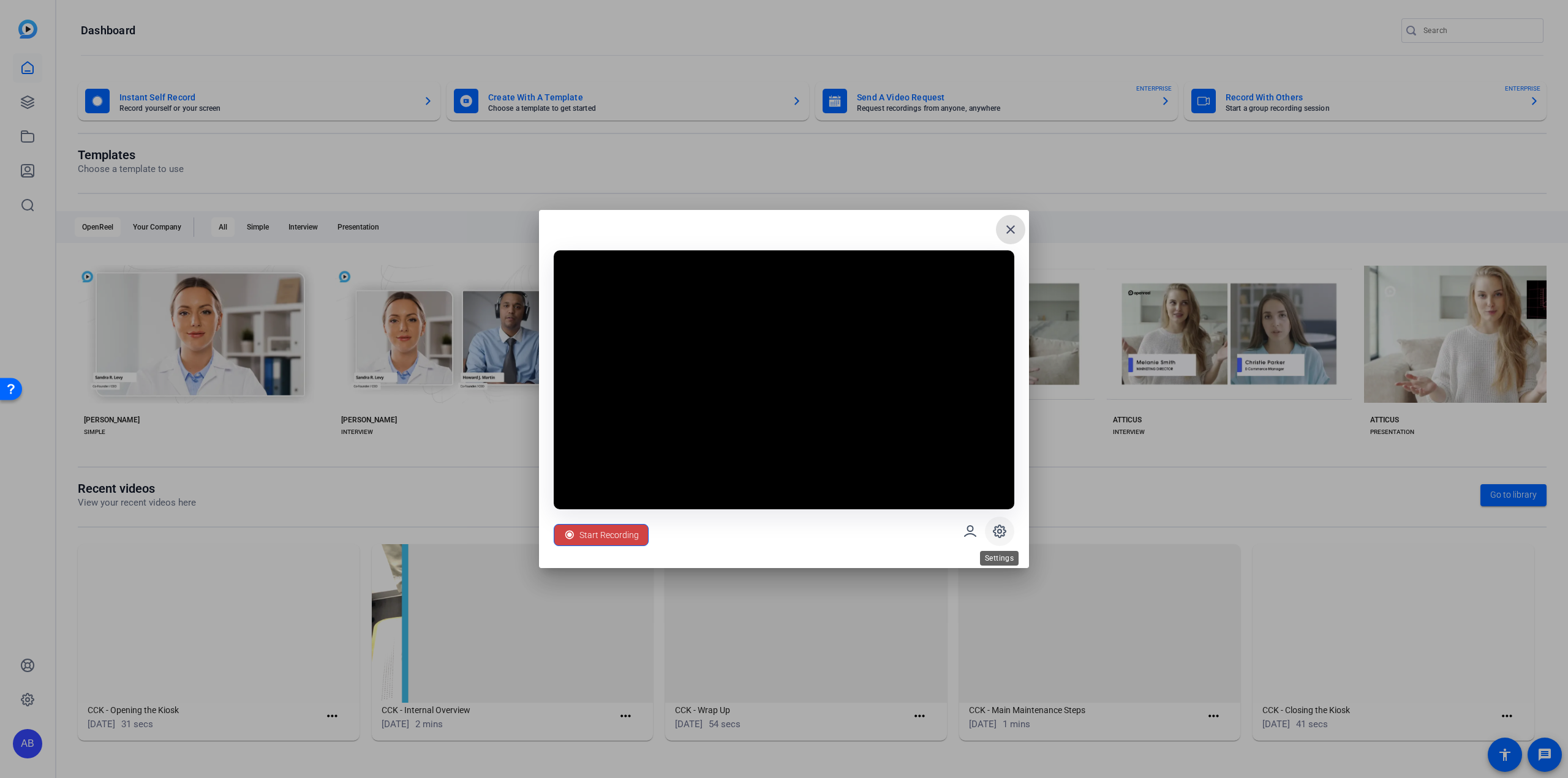
click at [1001, 529] on icon at bounding box center [999, 531] width 3 height 3
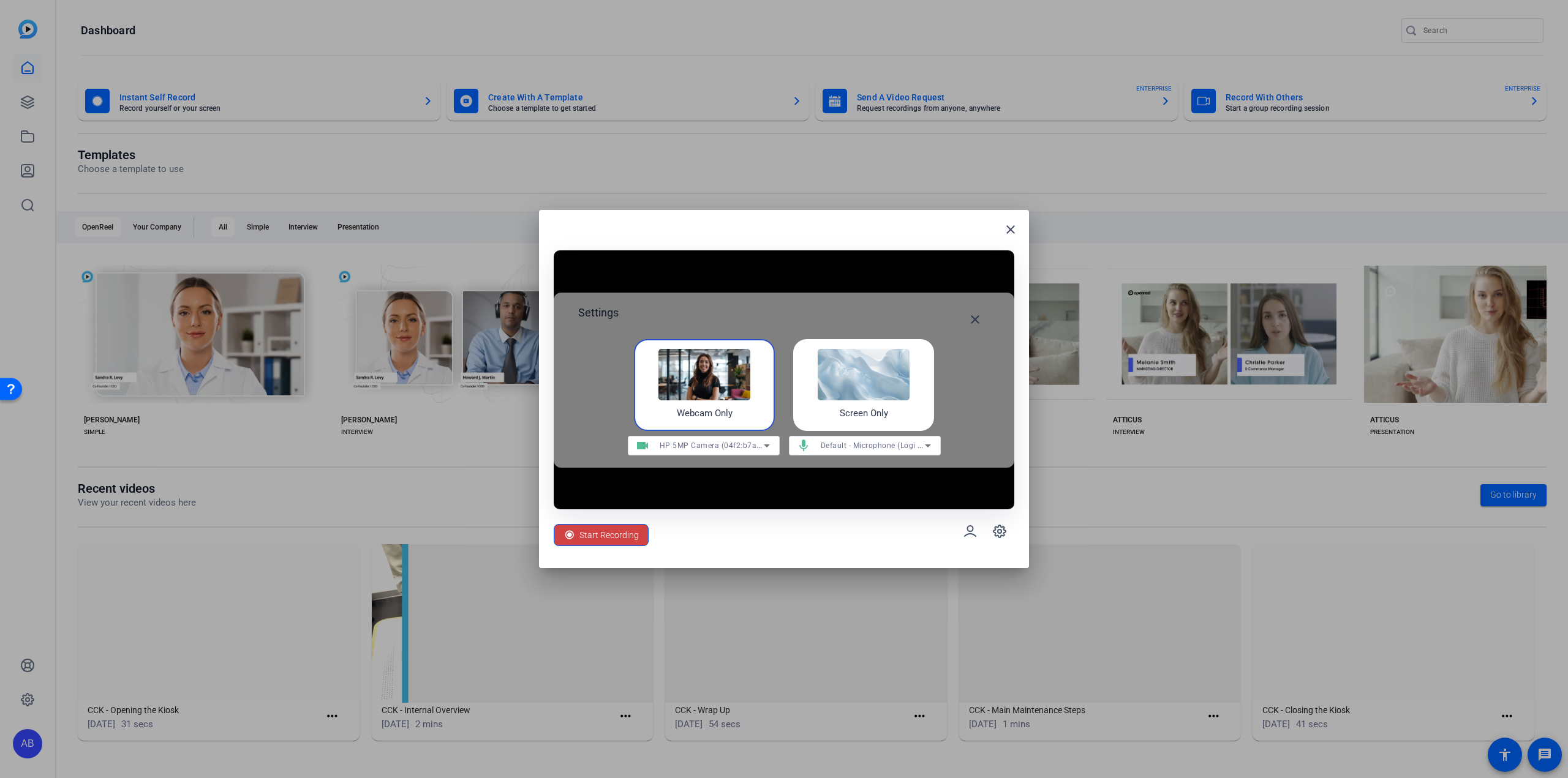
click at [684, 444] on span "HP 5MP Camera (04f2:b7a8)" at bounding box center [711, 445] width 104 height 10
click at [694, 476] on span "Logi C270 HD WebCam (046d:0825)" at bounding box center [702, 471] width 129 height 15
click at [977, 320] on mat-icon "close" at bounding box center [975, 320] width 15 height 15
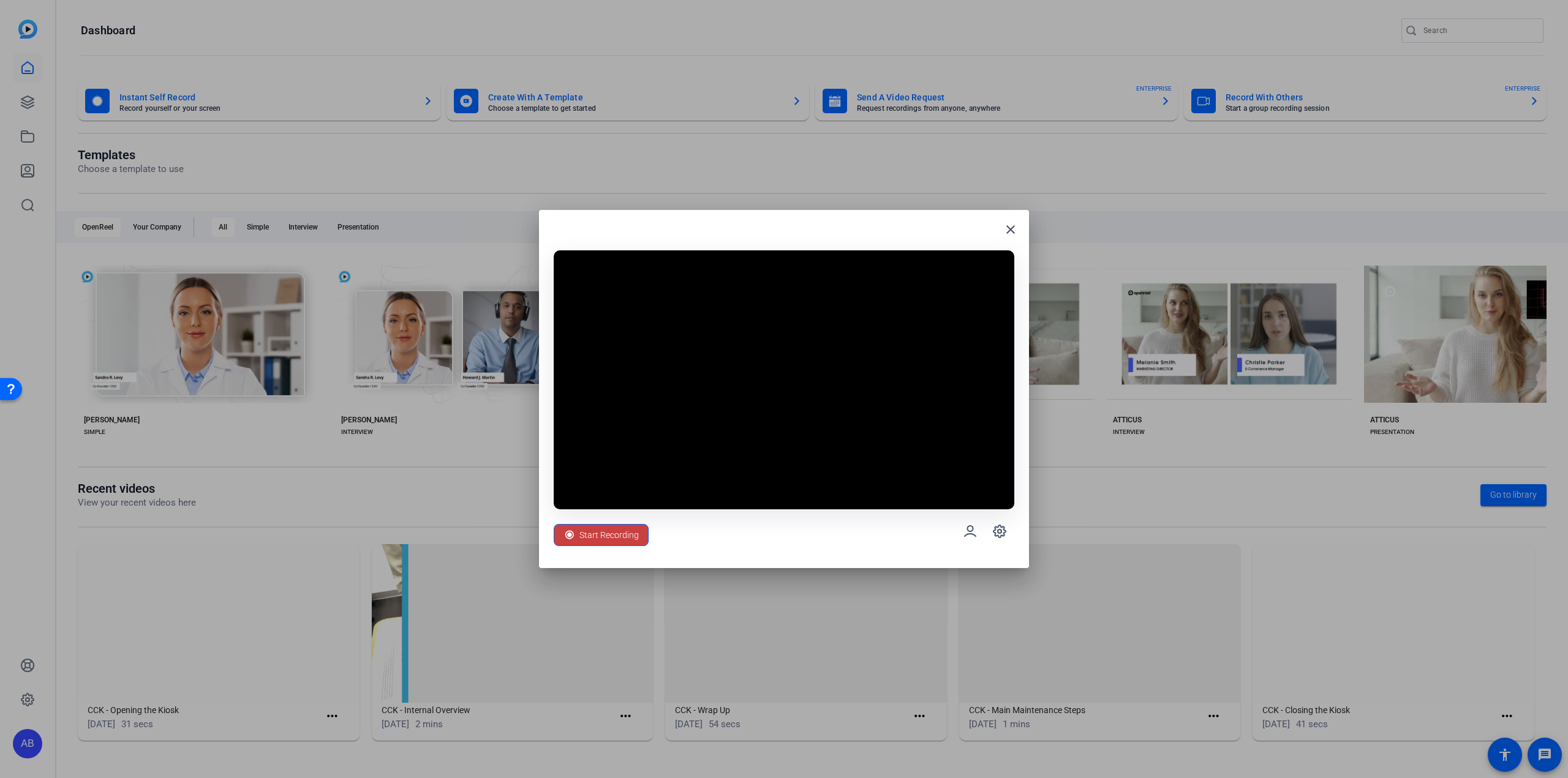
click at [599, 538] on span "Start Recording" at bounding box center [609, 535] width 59 height 23
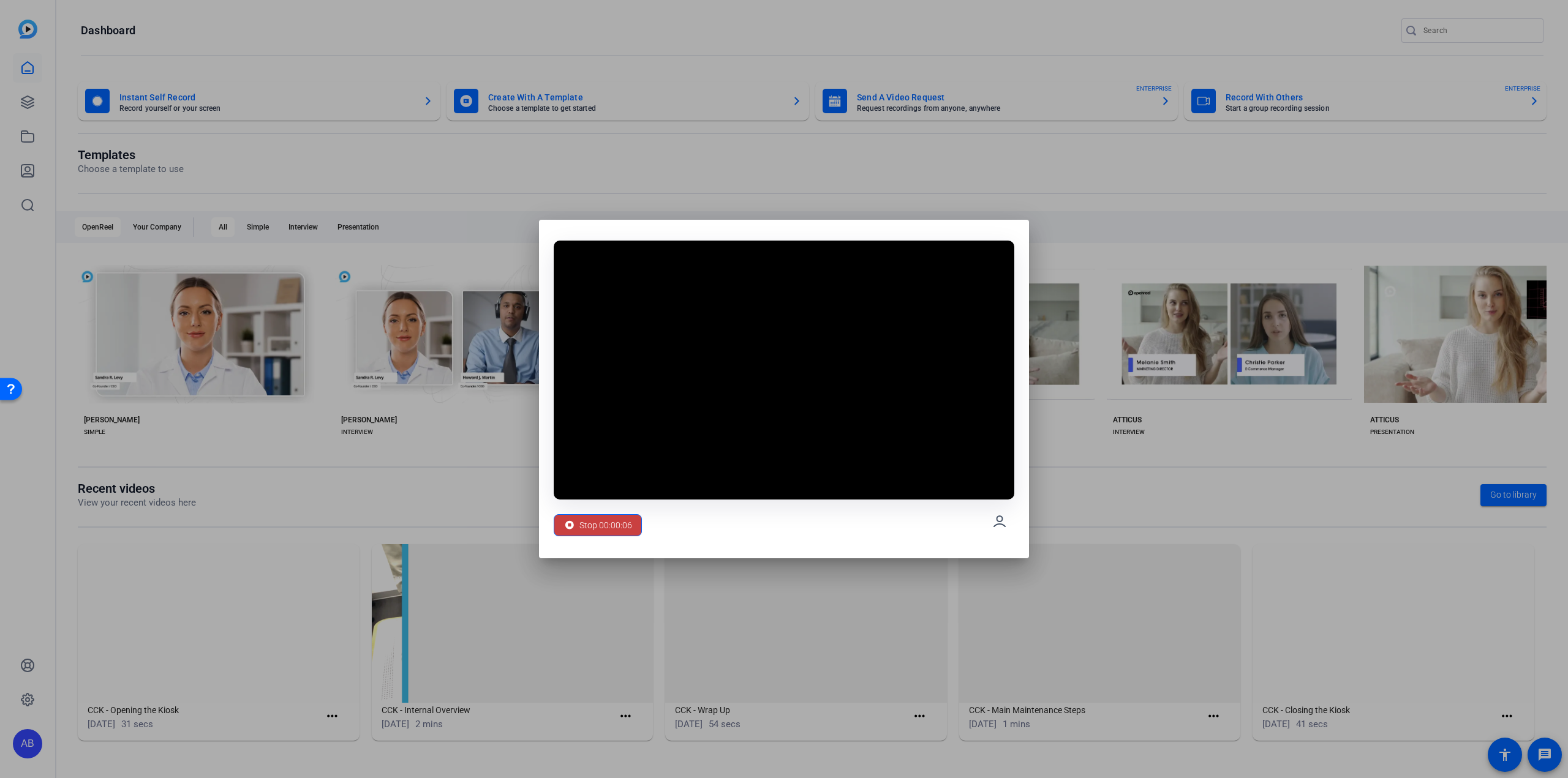
click at [580, 525] on span "Stop 00:00:06" at bounding box center [605, 525] width 53 height 23
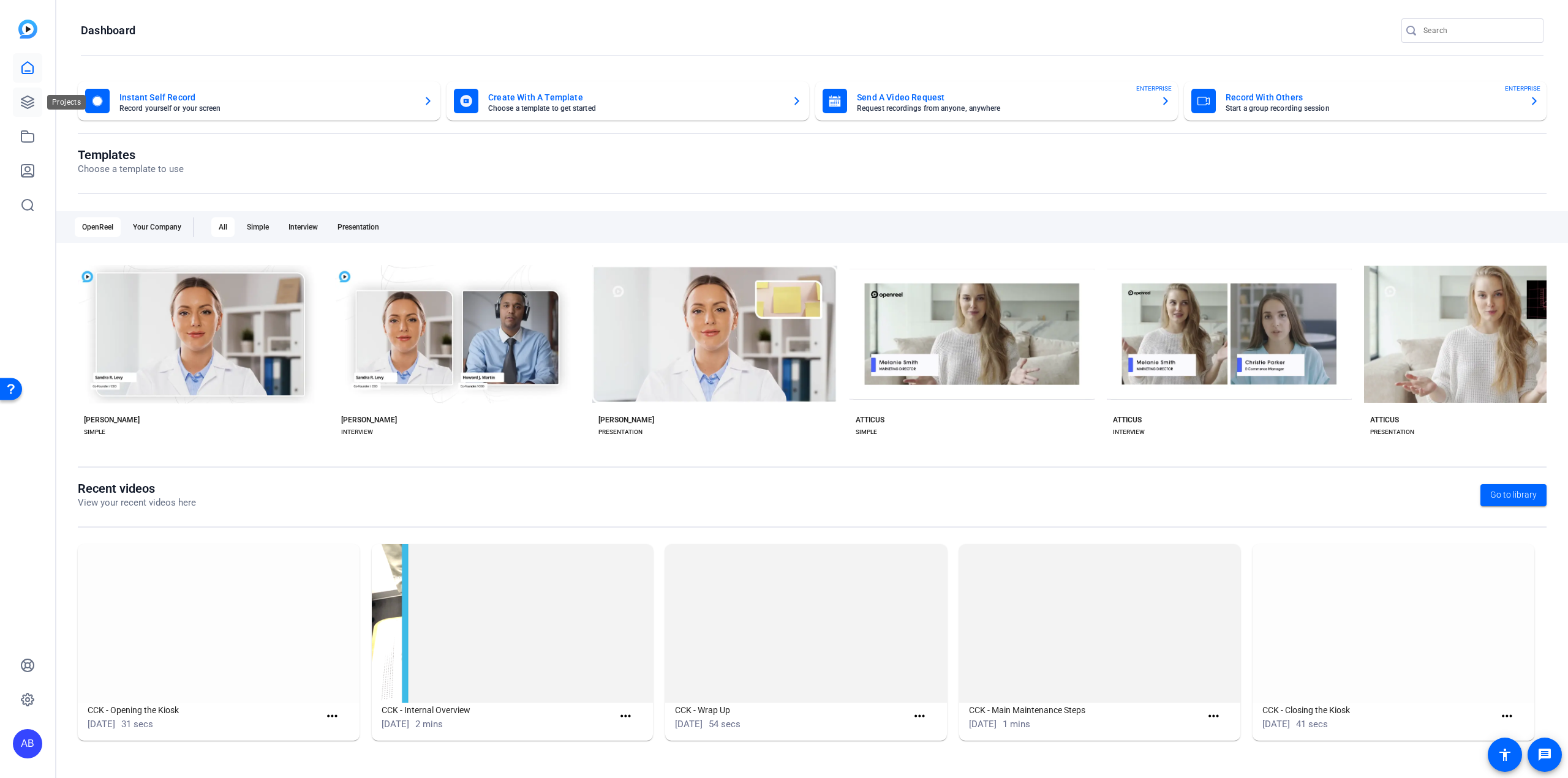
click at [22, 88] on link at bounding box center [27, 102] width 29 height 29
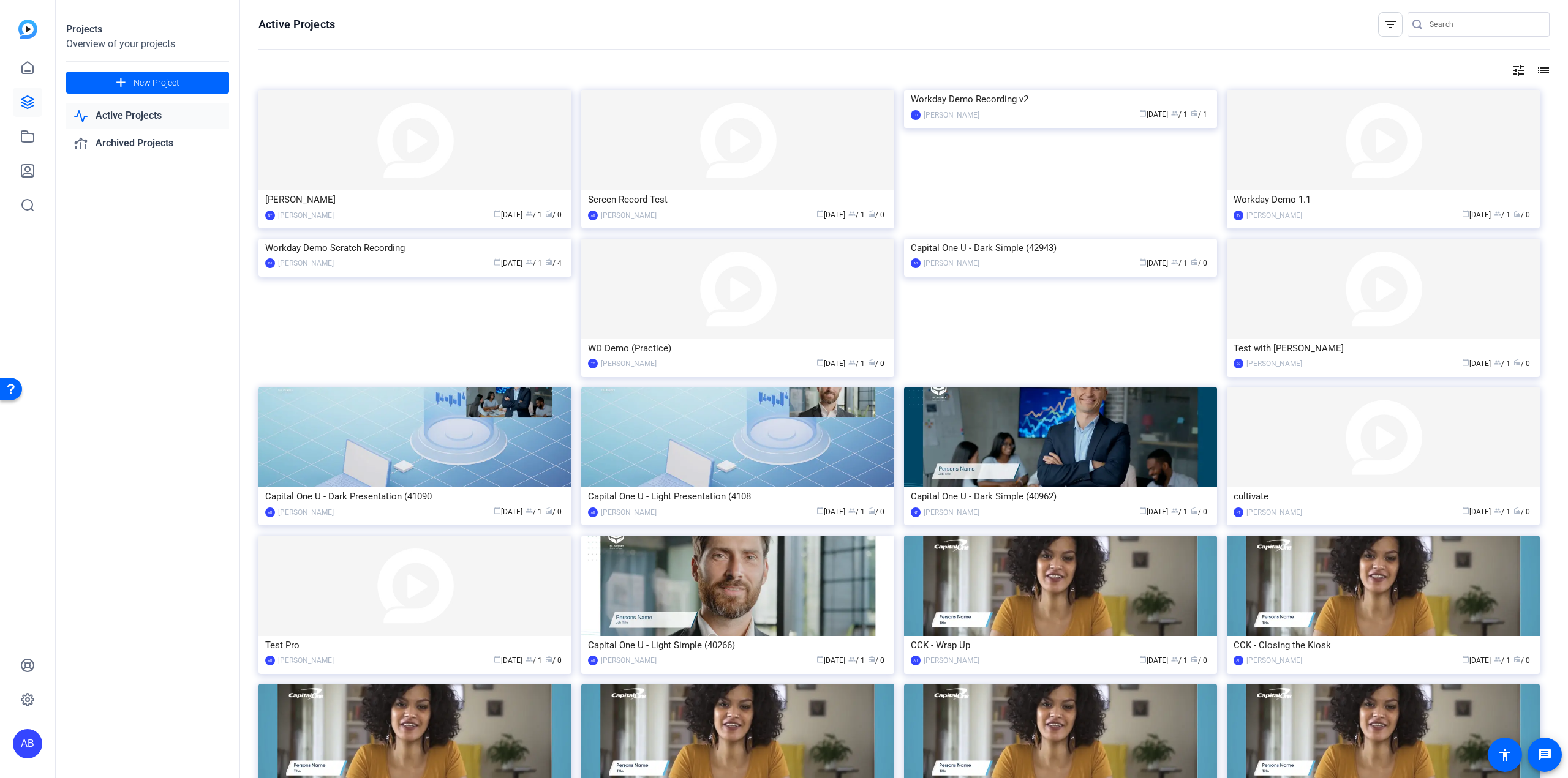
click at [183, 114] on link "Active Projects" at bounding box center [147, 116] width 163 height 25
click at [422, 148] on img at bounding box center [415, 140] width 313 height 100
click at [763, 140] on img at bounding box center [737, 140] width 313 height 100
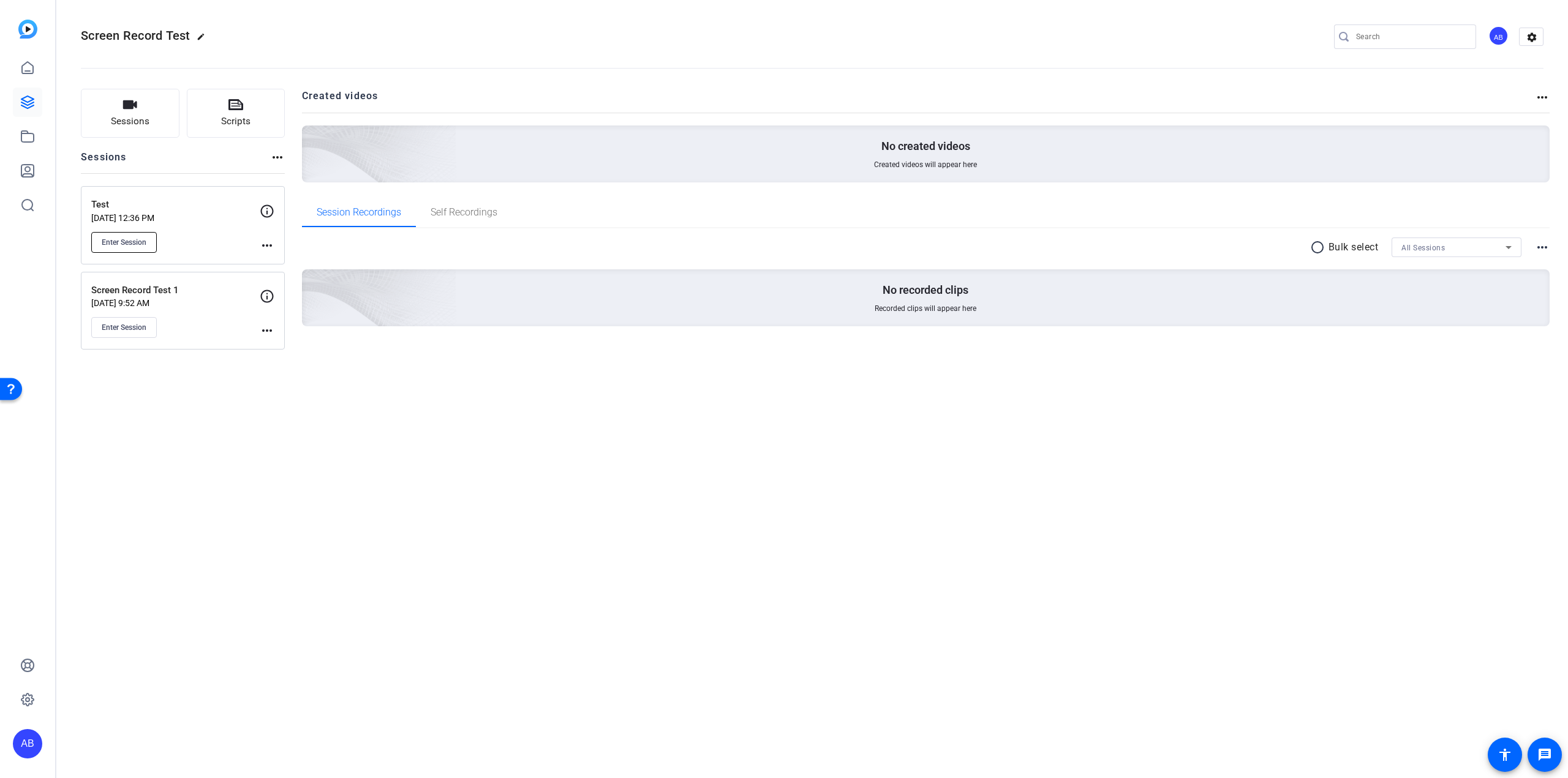
click at [141, 241] on span "Enter Session" at bounding box center [124, 243] width 45 height 10
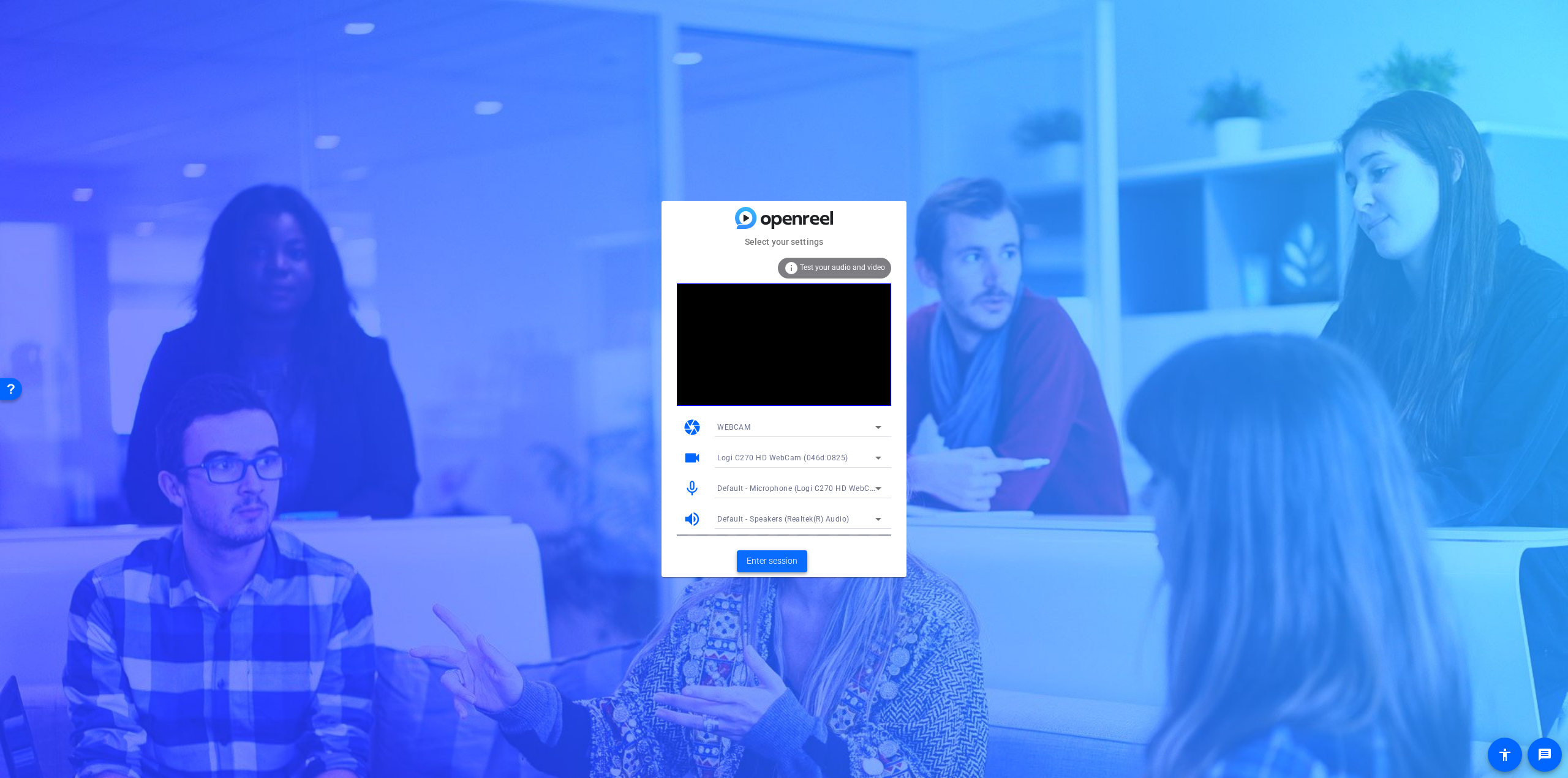
click at [765, 560] on span "Enter session" at bounding box center [771, 561] width 51 height 13
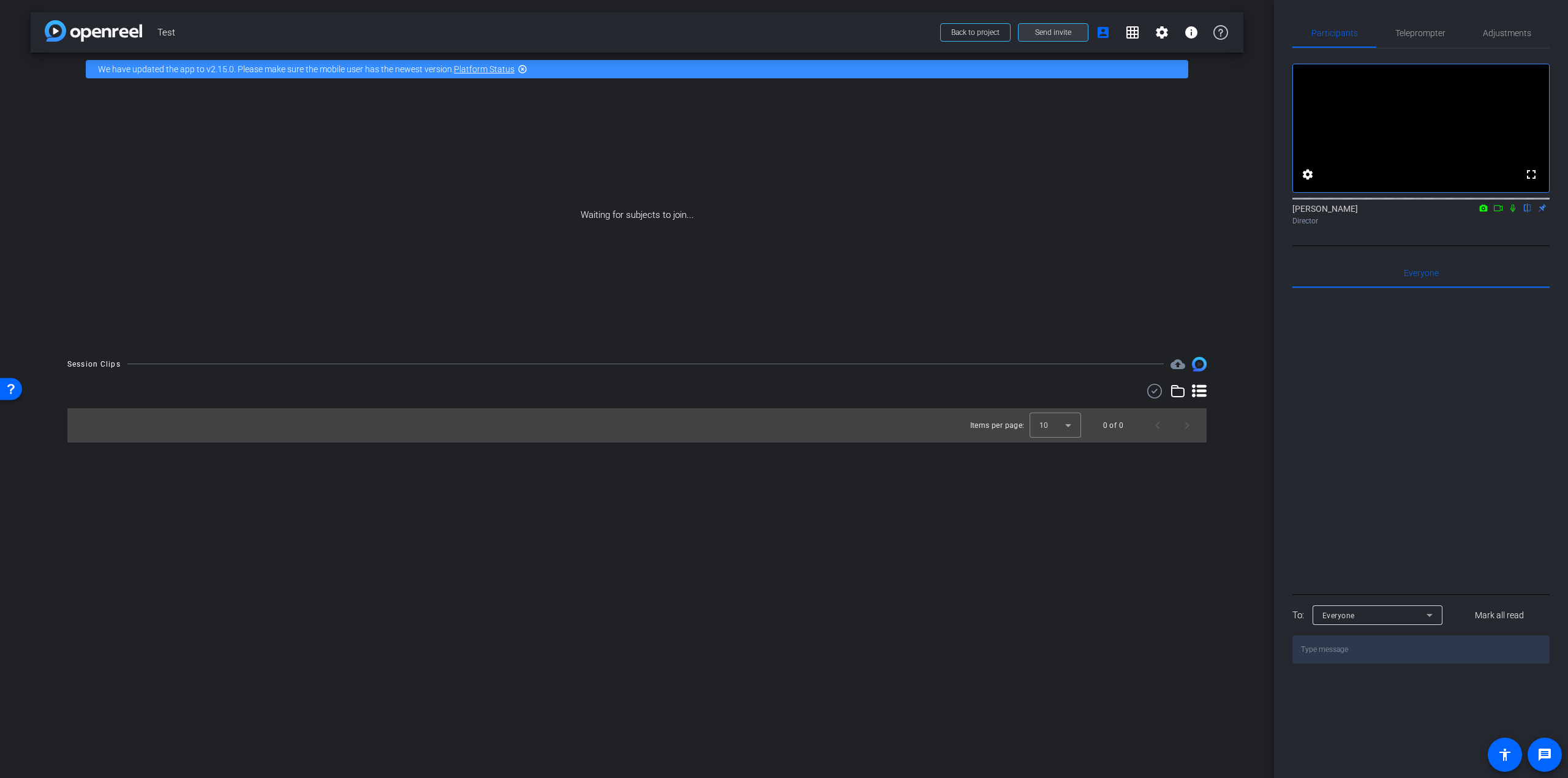
click at [1046, 27] on span at bounding box center [1053, 32] width 69 height 29
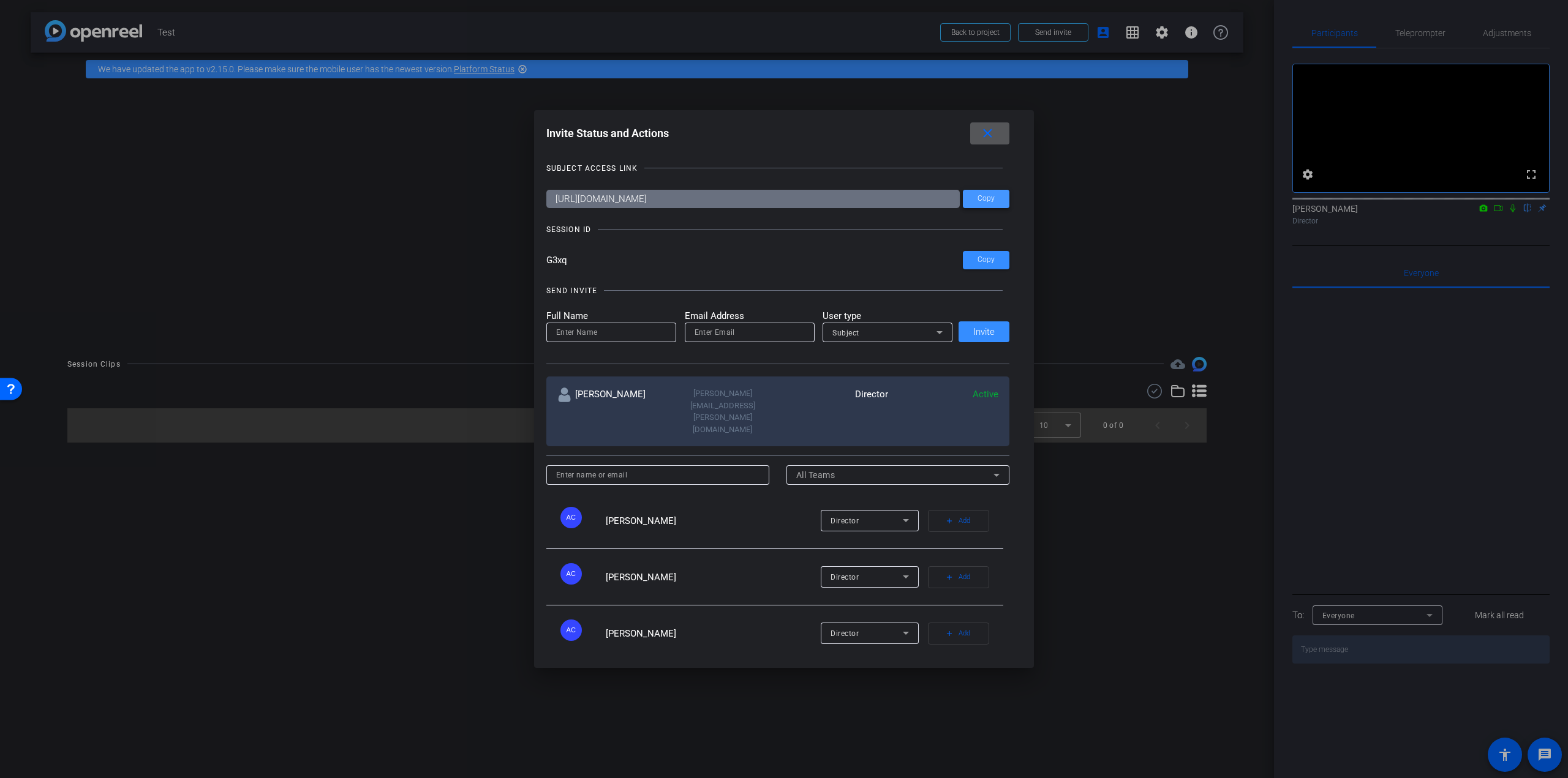
click at [978, 198] on span "Copy" at bounding box center [986, 199] width 18 height 9
click at [985, 141] on span at bounding box center [989, 133] width 39 height 29
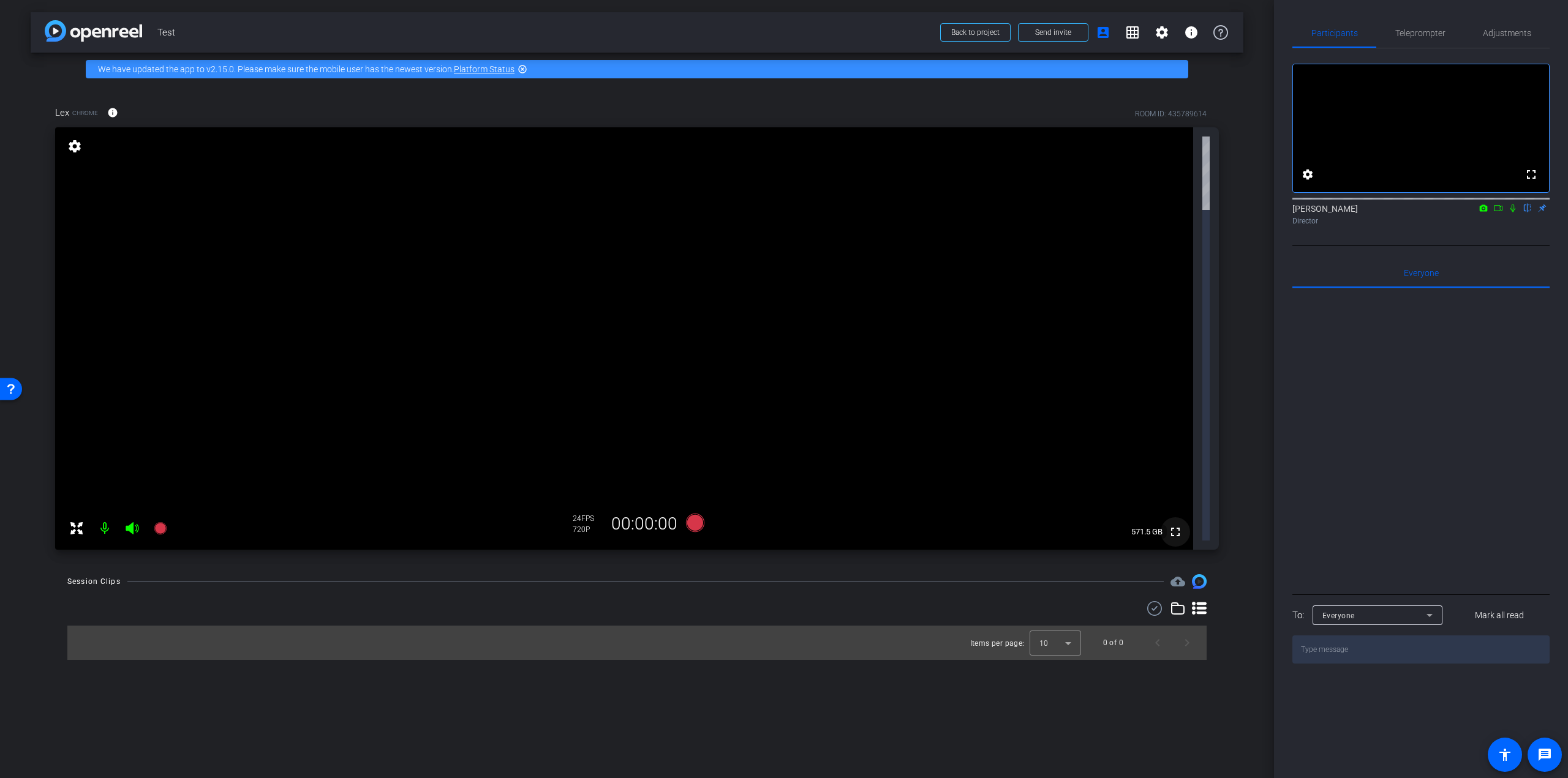
click at [1183, 518] on span at bounding box center [1175, 532] width 29 height 29
